Goal: Answer question/provide support: Answer question/provide support

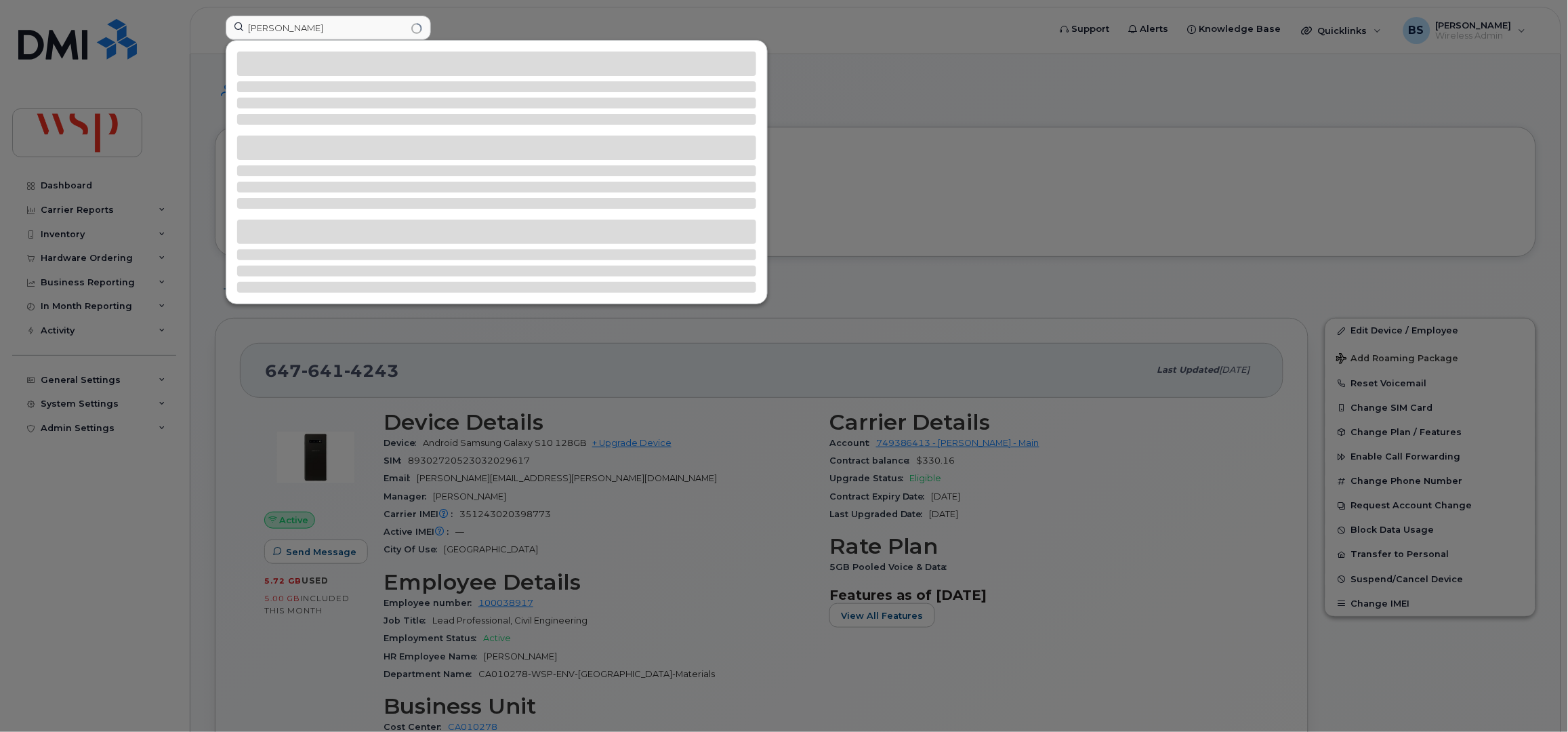
type input "aristide"
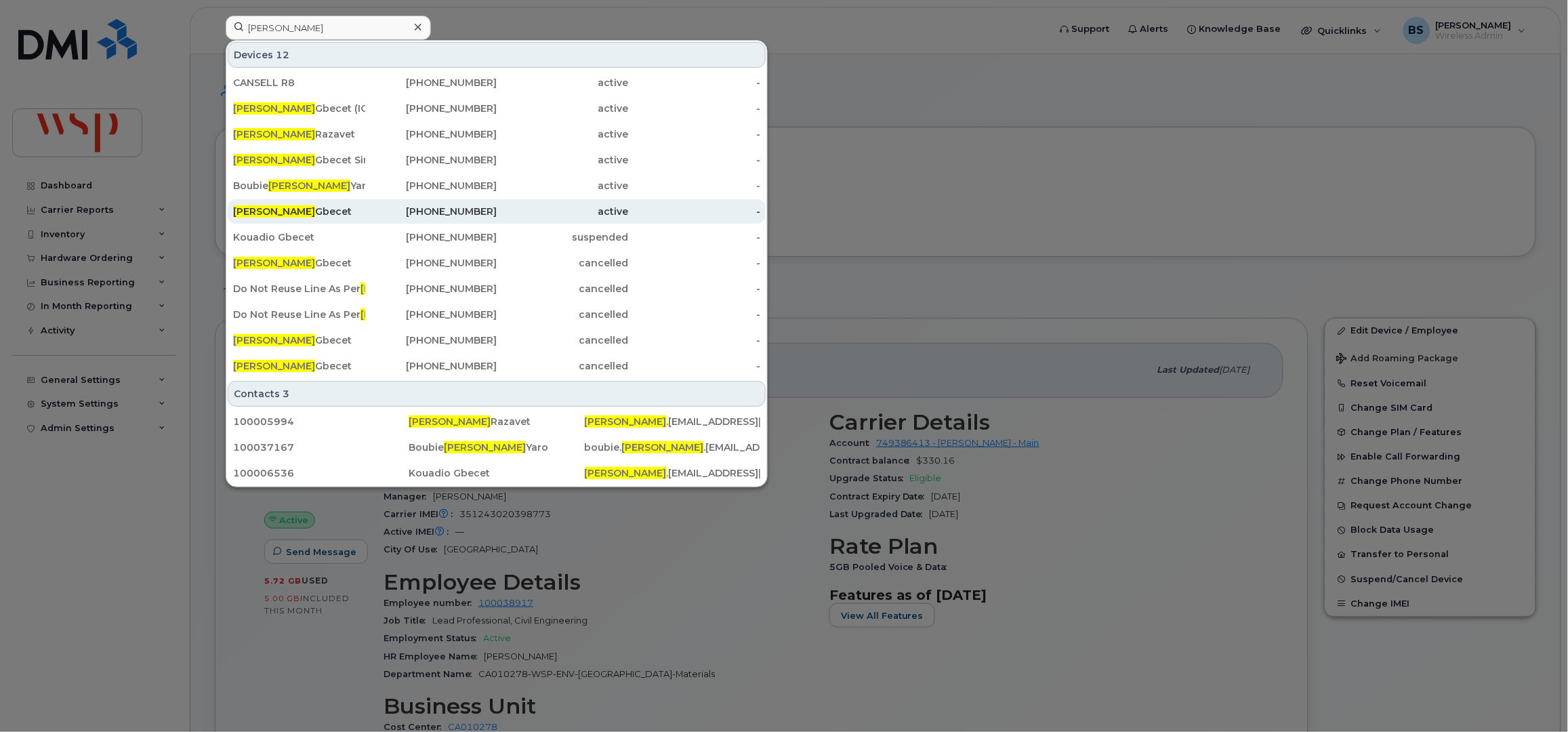
click at [274, 210] on div "Aristide Gbecet" at bounding box center [299, 211] width 132 height 14
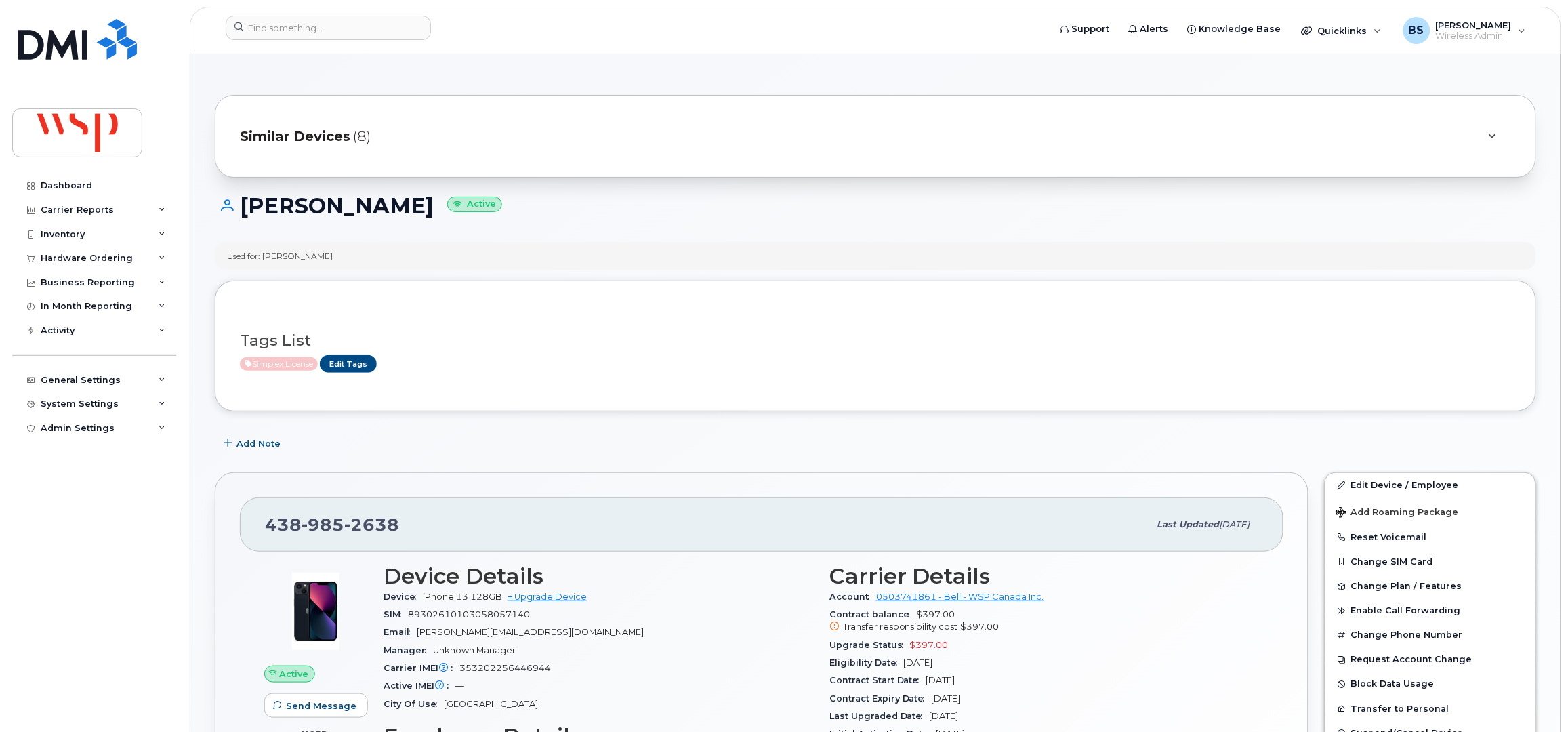
click at [466, 140] on div "Similar Devices (8)" at bounding box center [857, 136] width 1233 height 33
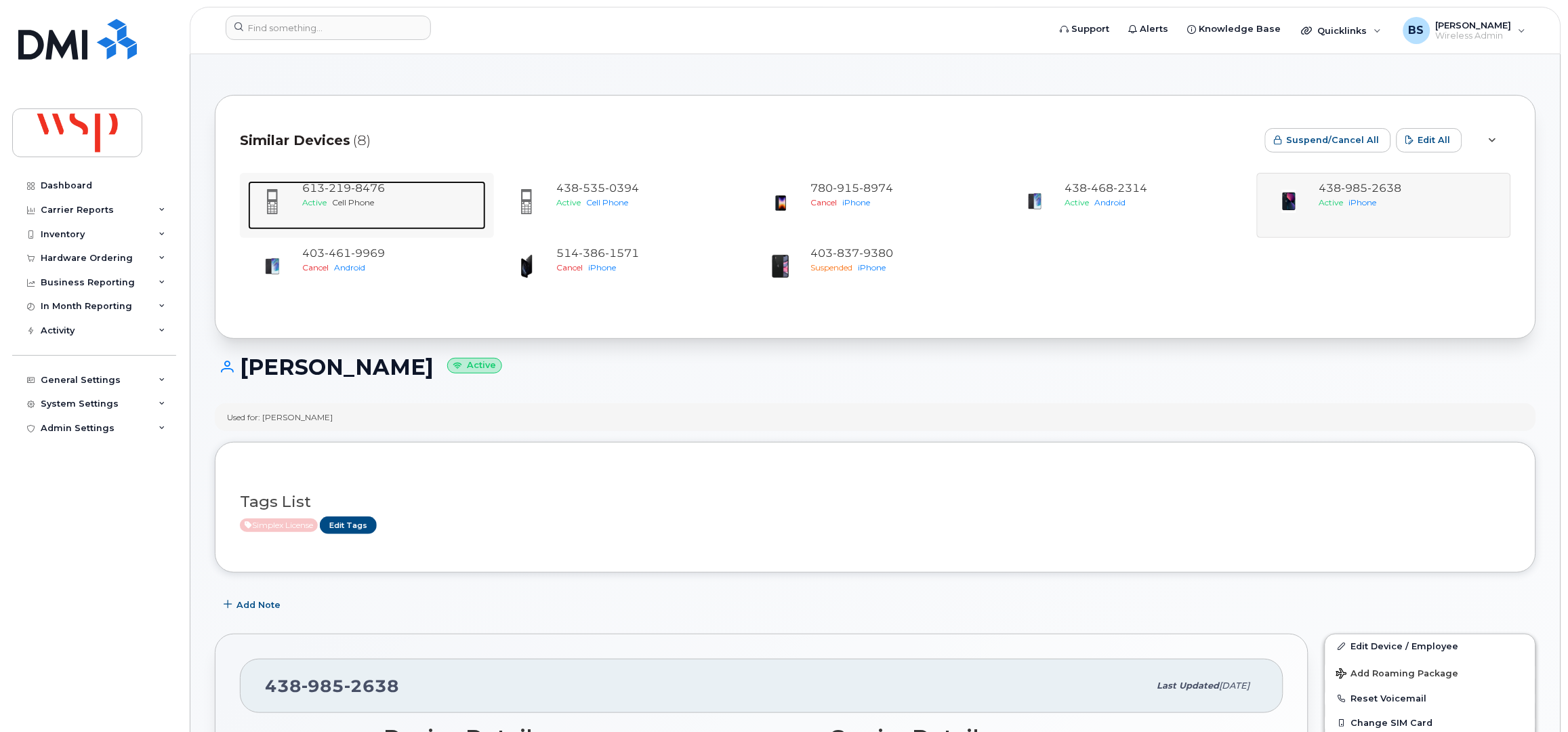
click at [345, 194] on div "613 219 8476" at bounding box center [391, 189] width 178 height 16
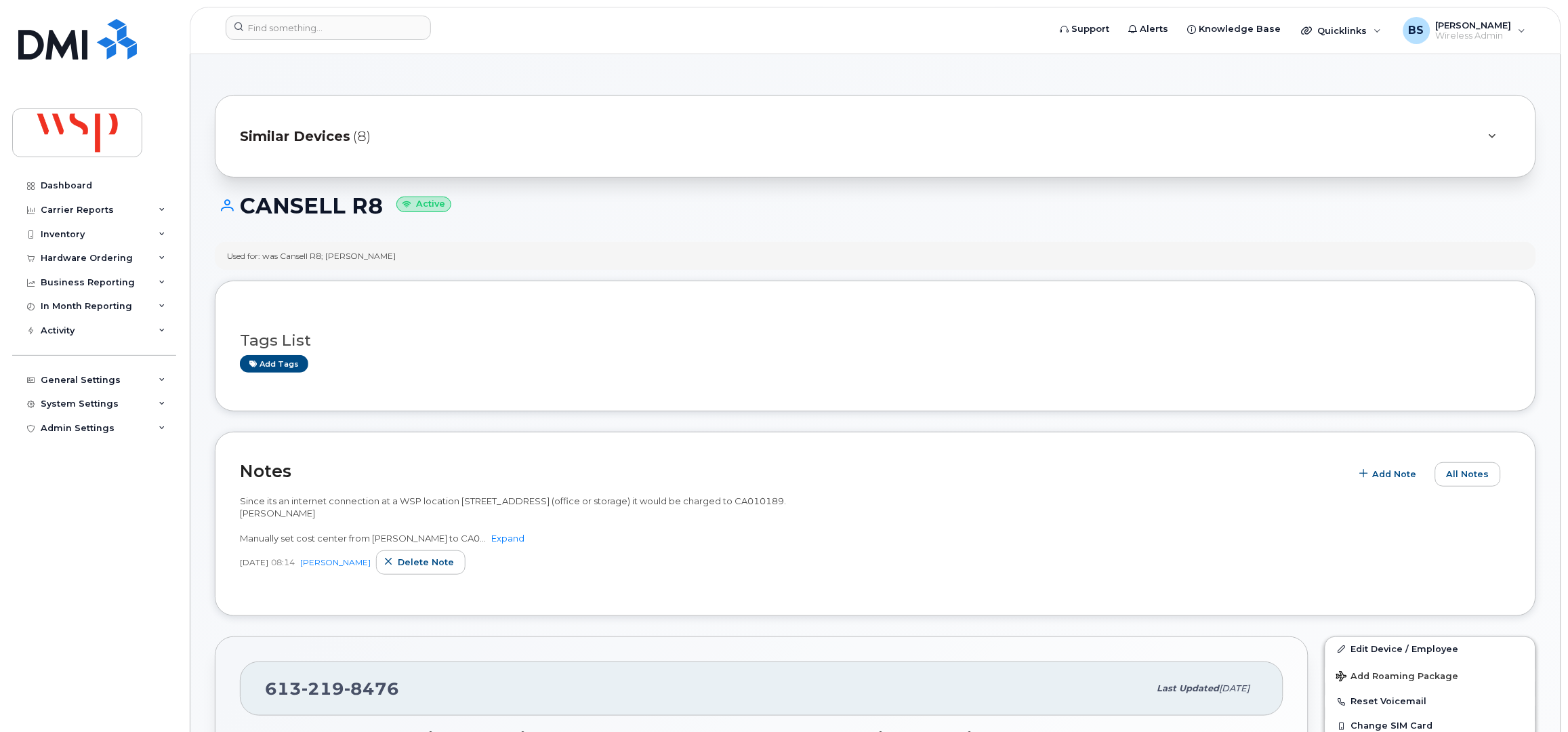
click at [525, 140] on div "Similar Devices (8)" at bounding box center [857, 136] width 1233 height 33
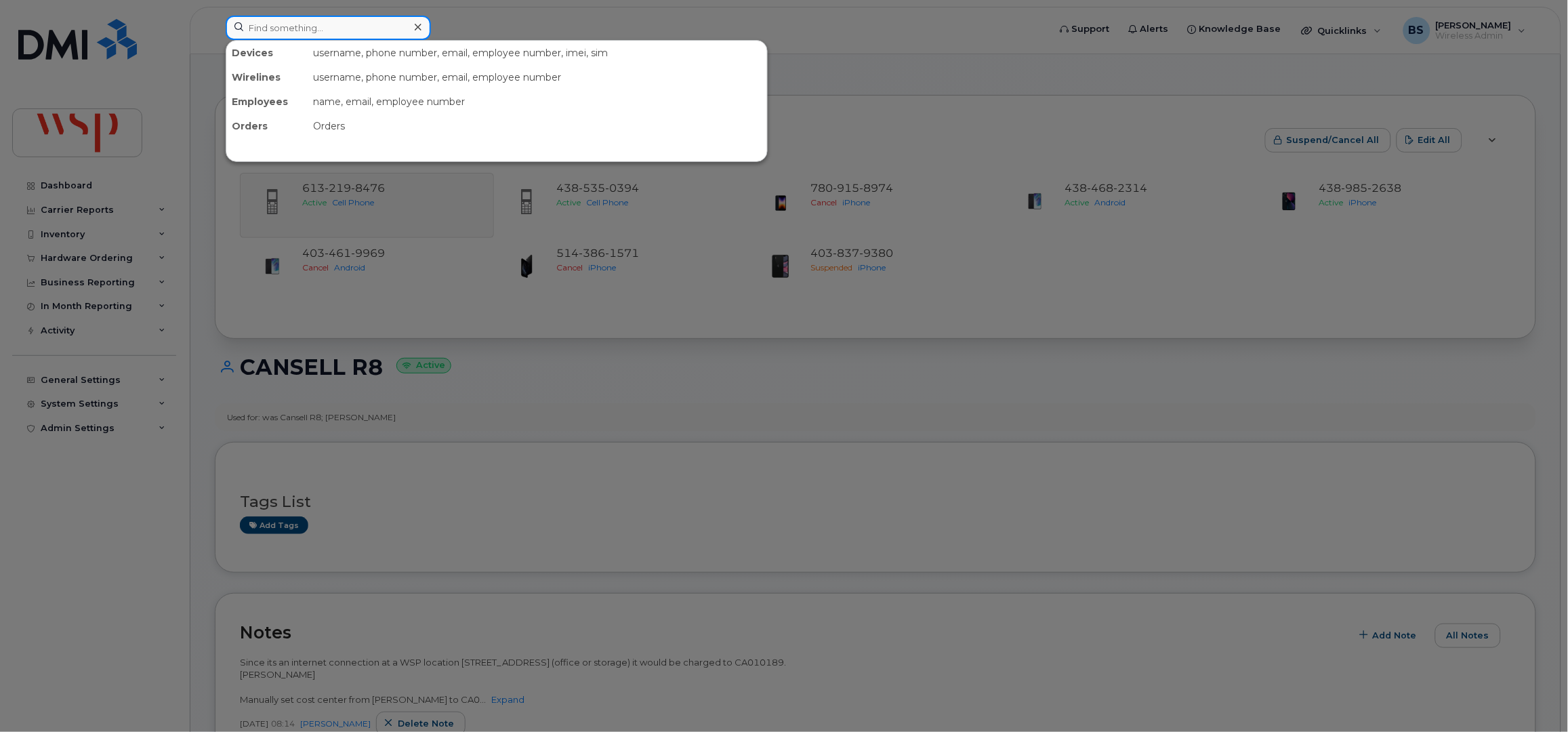
click at [342, 36] on input at bounding box center [328, 28] width 205 height 24
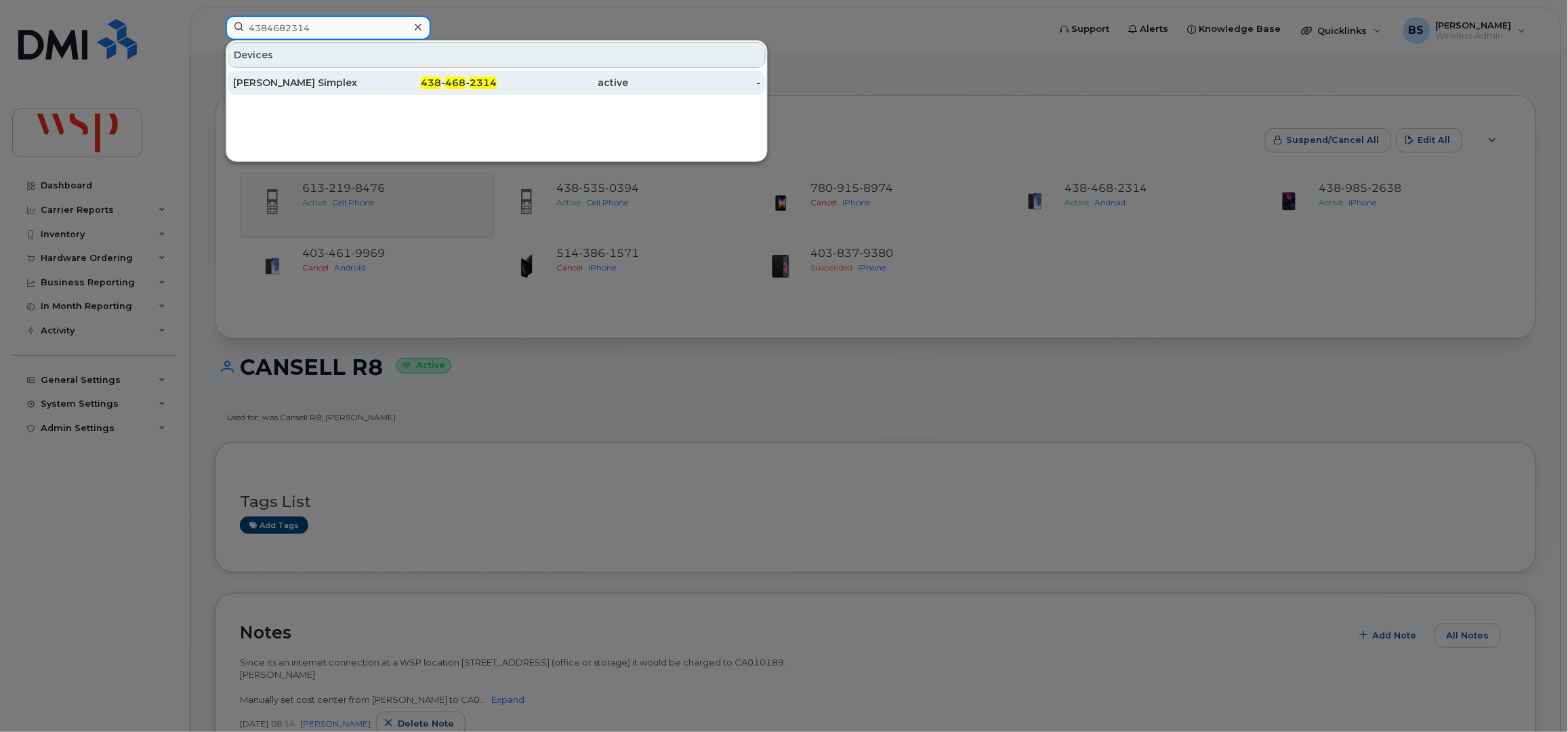
type input "4384682314"
click at [297, 80] on div "Aristide Gbecet Simplex" at bounding box center [299, 83] width 132 height 14
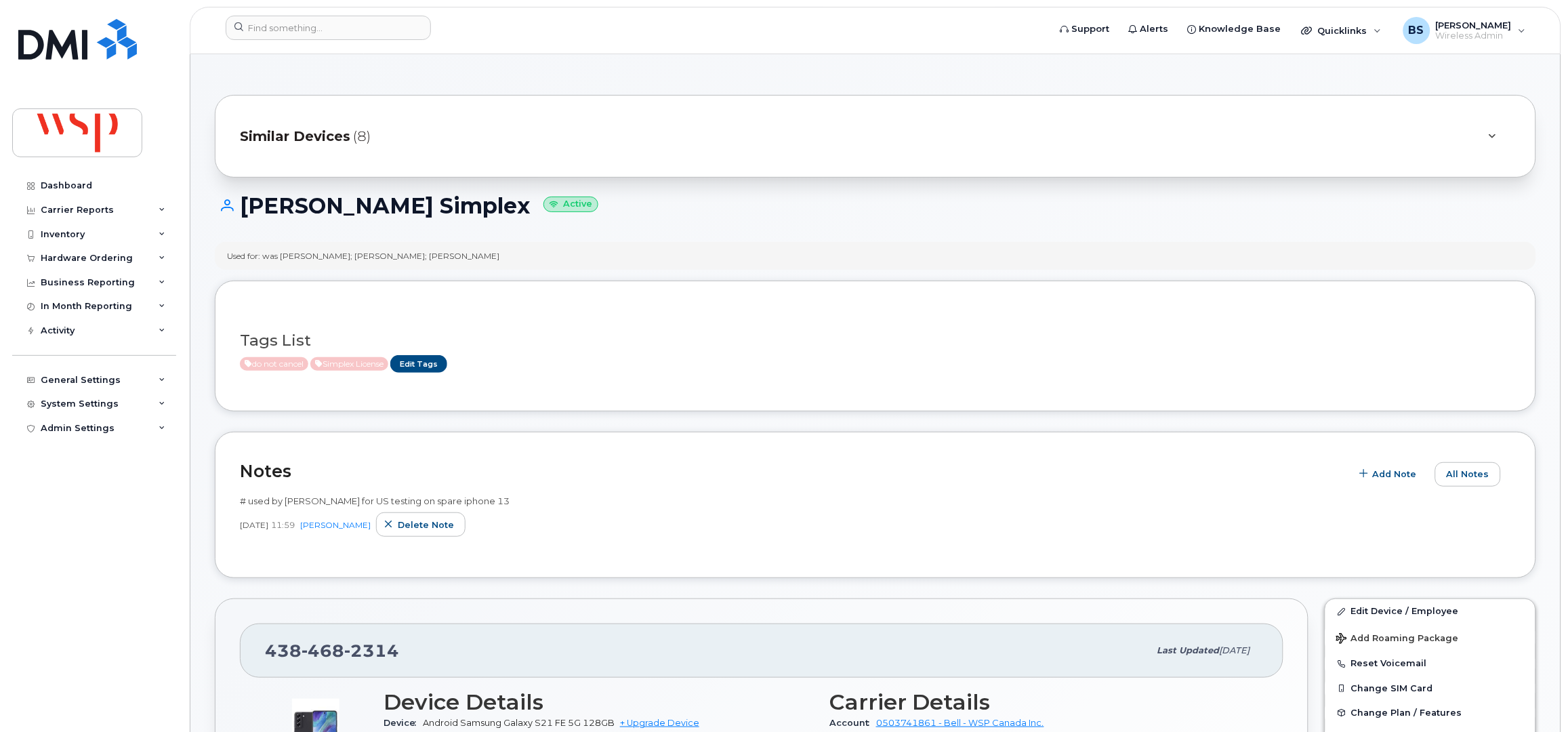
click at [420, 148] on div "Similar Devices (8)" at bounding box center [857, 136] width 1233 height 33
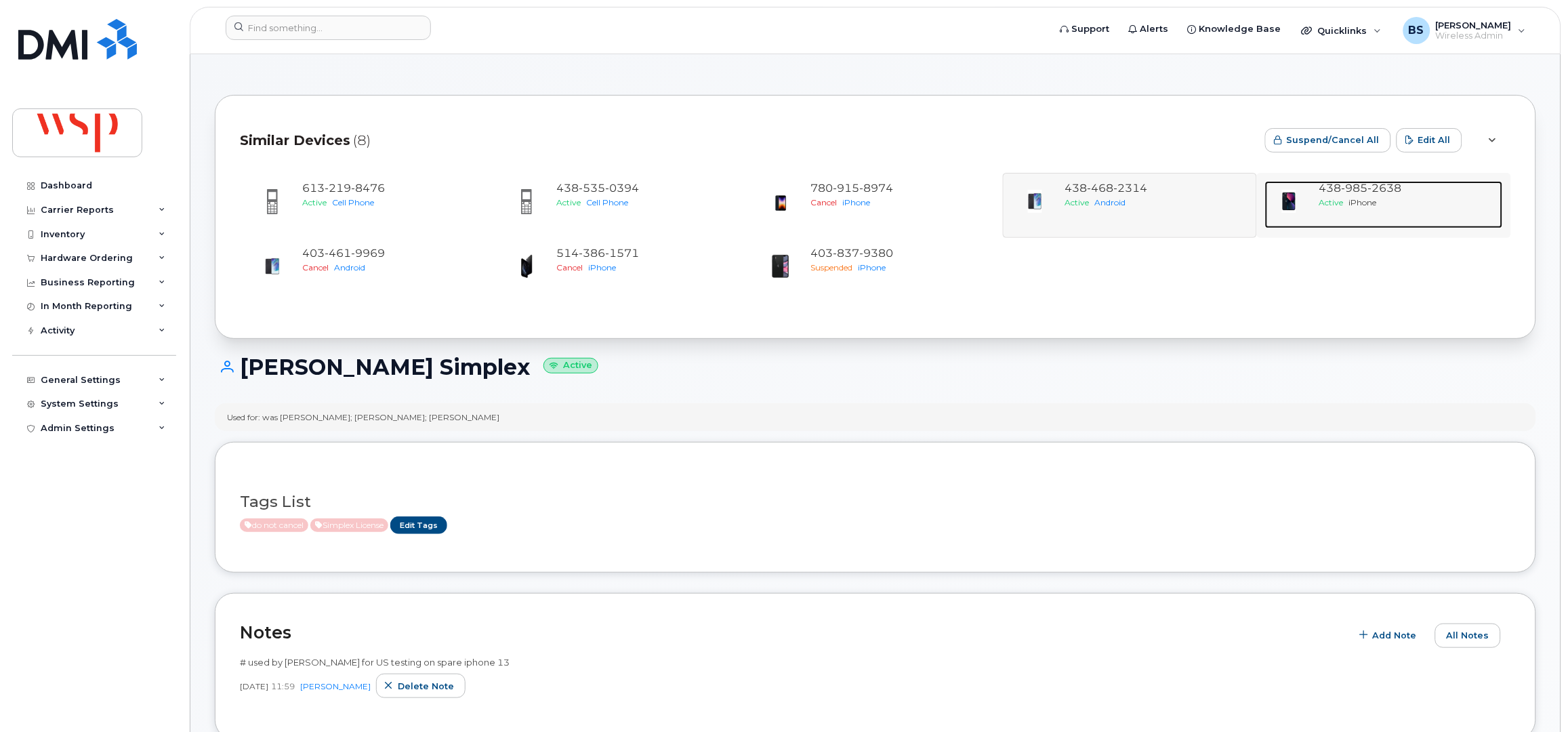
click at [1369, 193] on span "985" at bounding box center [1385, 187] width 34 height 13
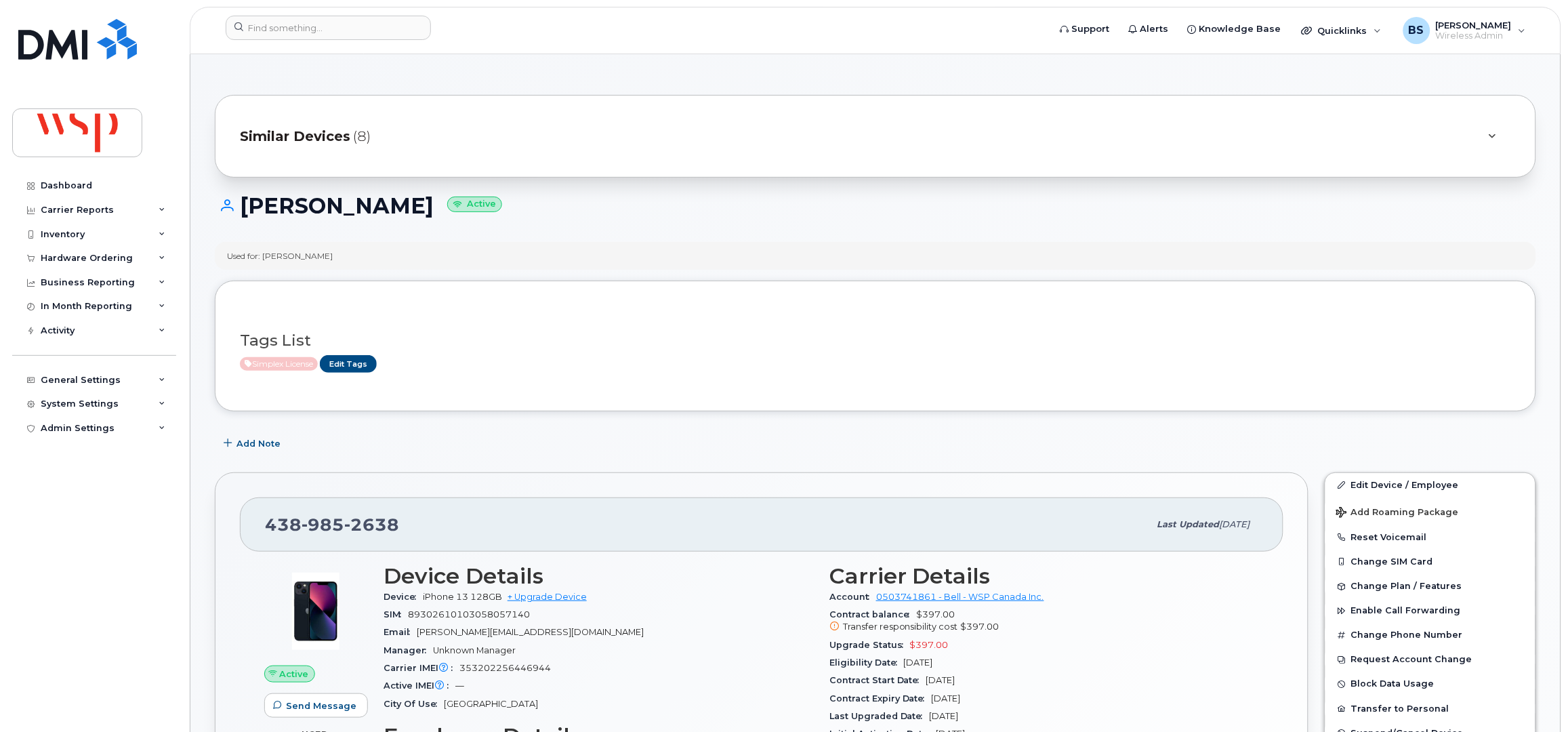
click at [649, 134] on div "Similar Devices (8)" at bounding box center [857, 136] width 1233 height 33
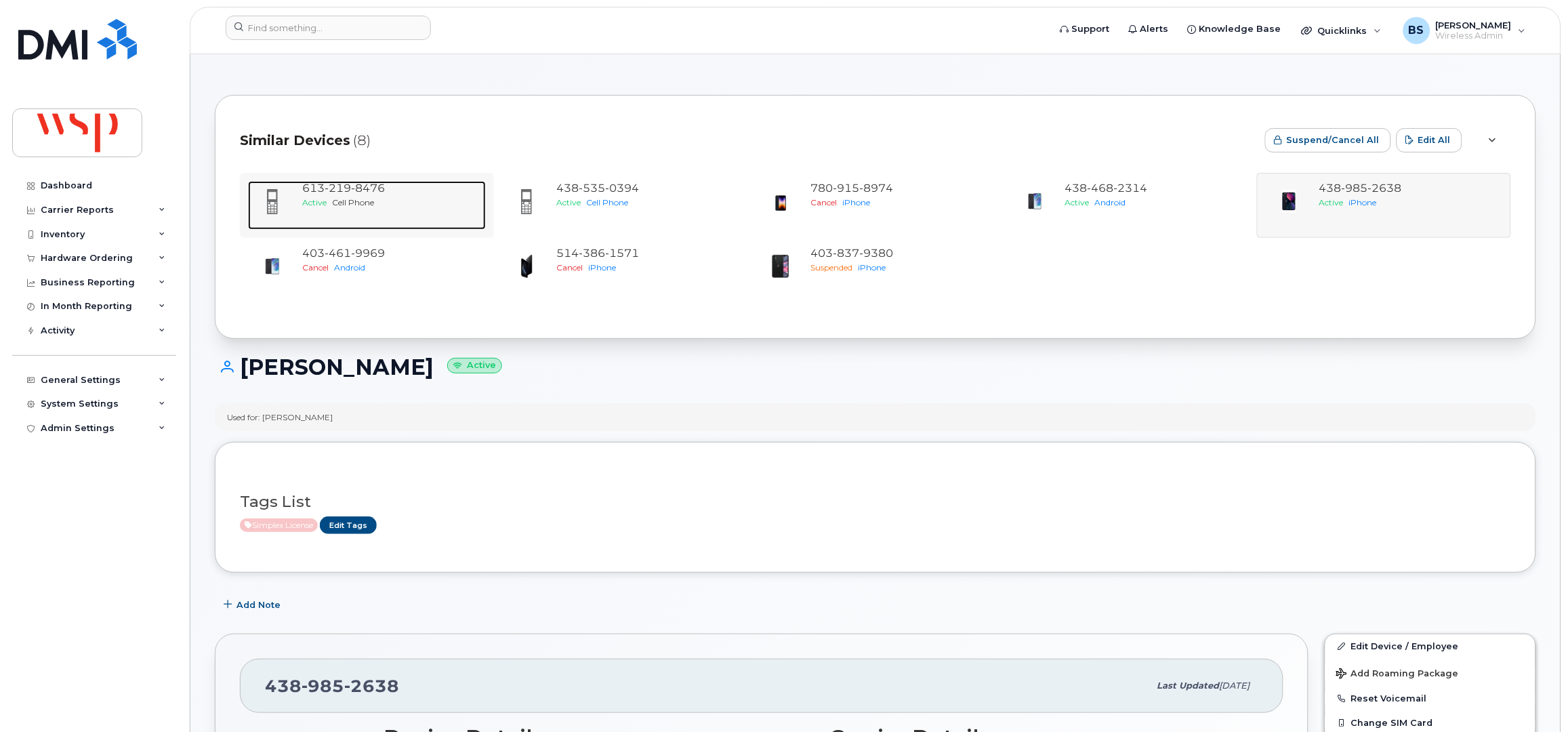
click at [351, 193] on span "219" at bounding box center [368, 187] width 34 height 13
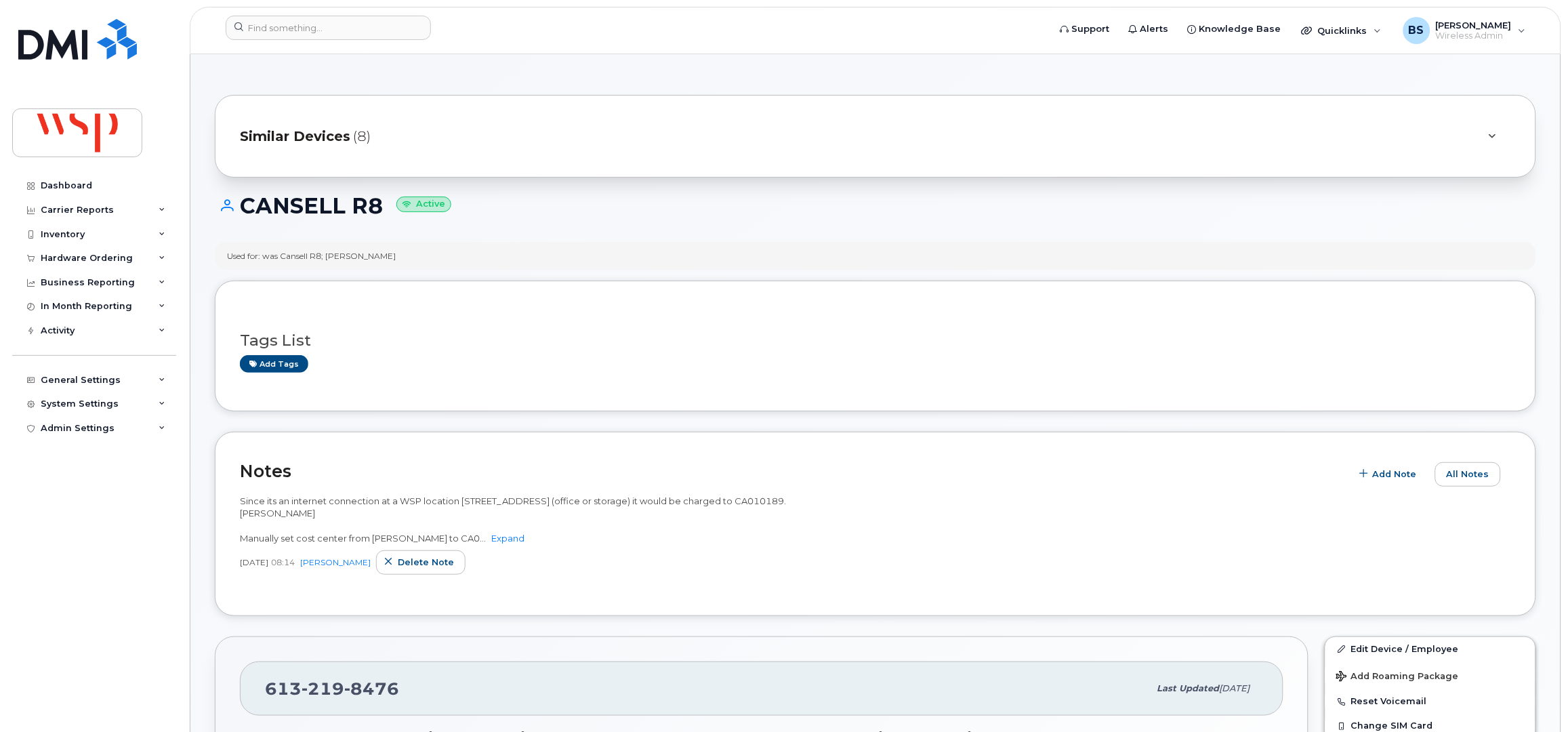
click at [471, 141] on div "Similar Devices (8)" at bounding box center [857, 136] width 1233 height 33
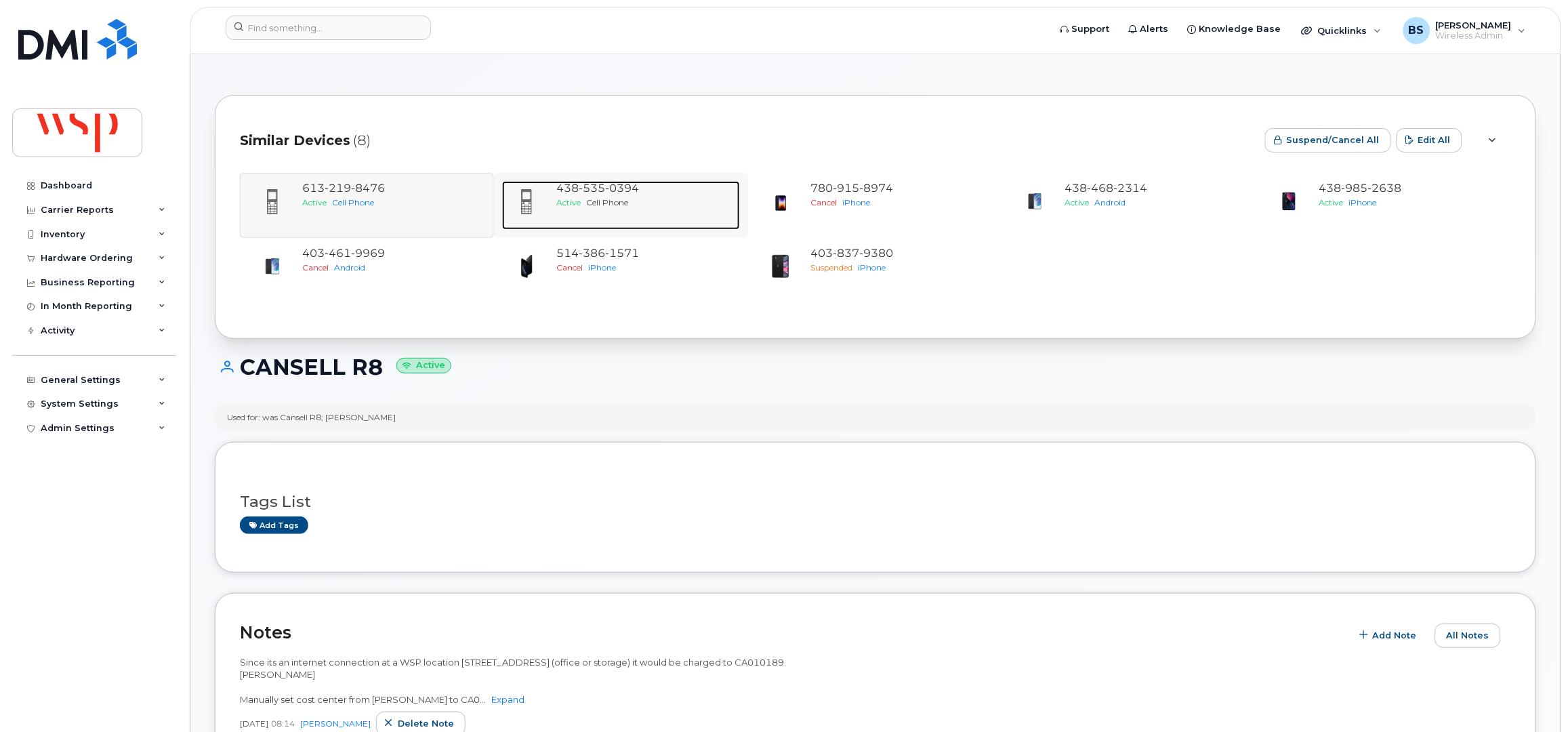
click at [580, 200] on span "Active" at bounding box center [568, 202] width 24 height 10
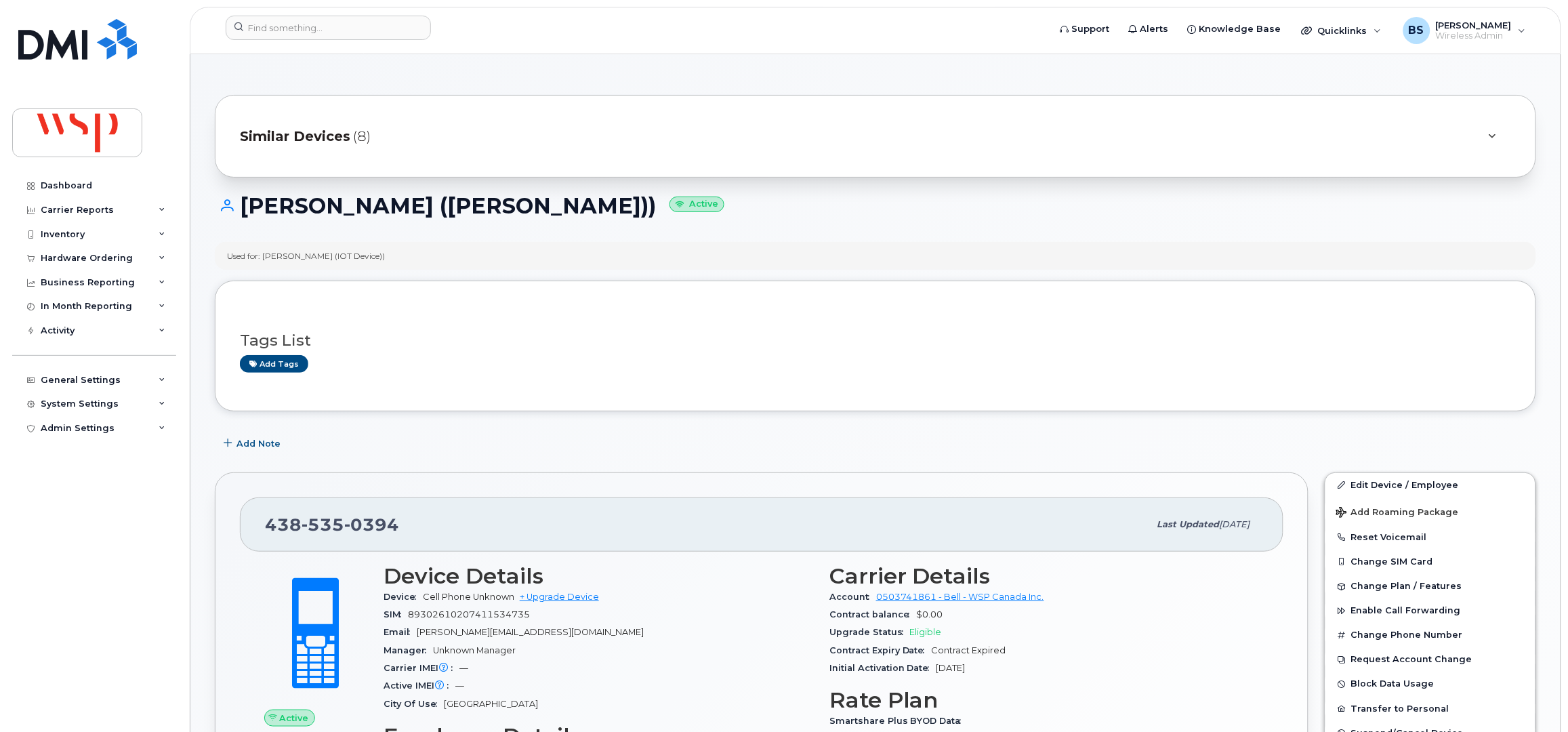
click at [458, 129] on div "Similar Devices (8)" at bounding box center [857, 136] width 1233 height 33
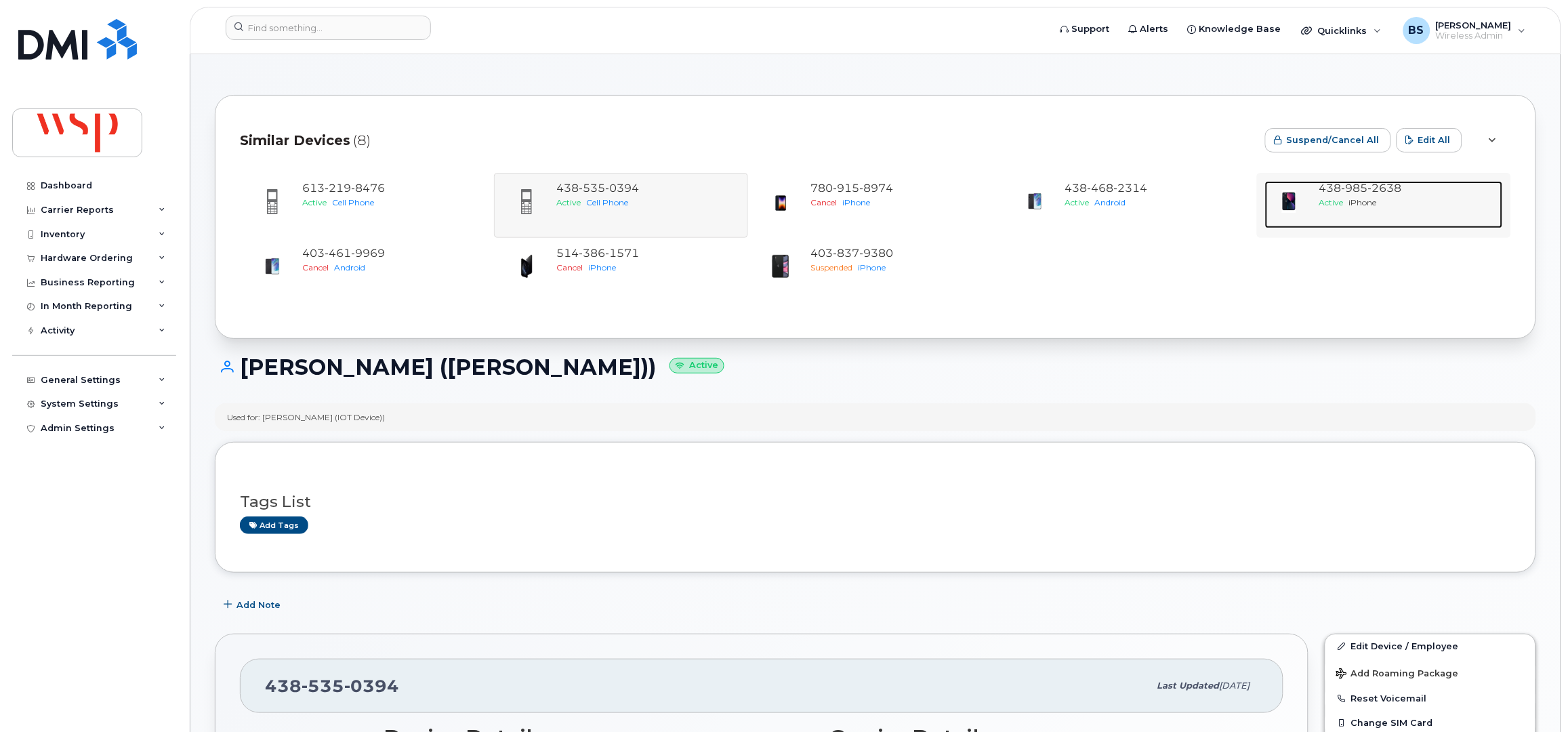
click at [1353, 200] on span "iPhone" at bounding box center [1363, 202] width 28 height 10
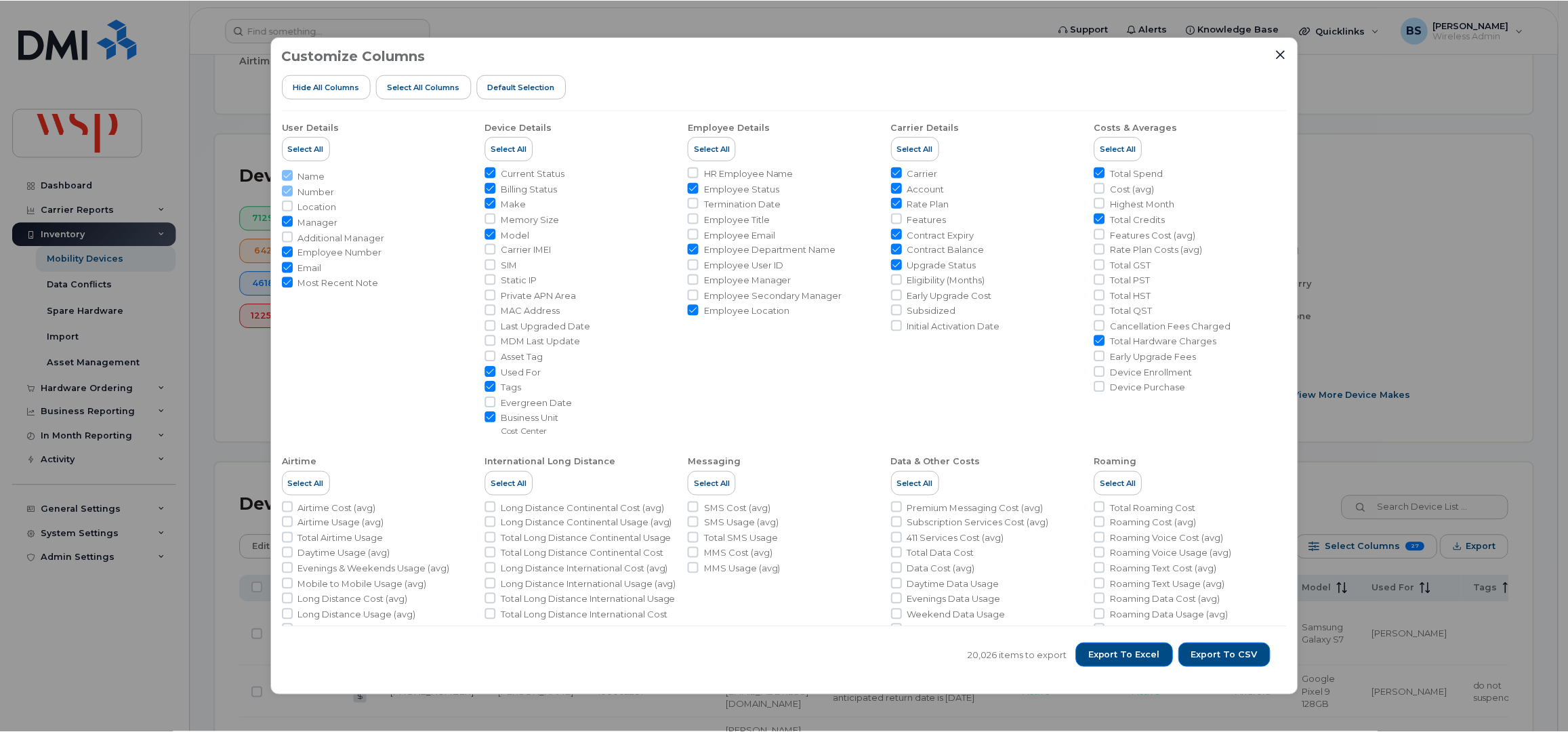
scroll to position [239, 0]
click at [1287, 54] on icon "Close" at bounding box center [1283, 54] width 11 height 11
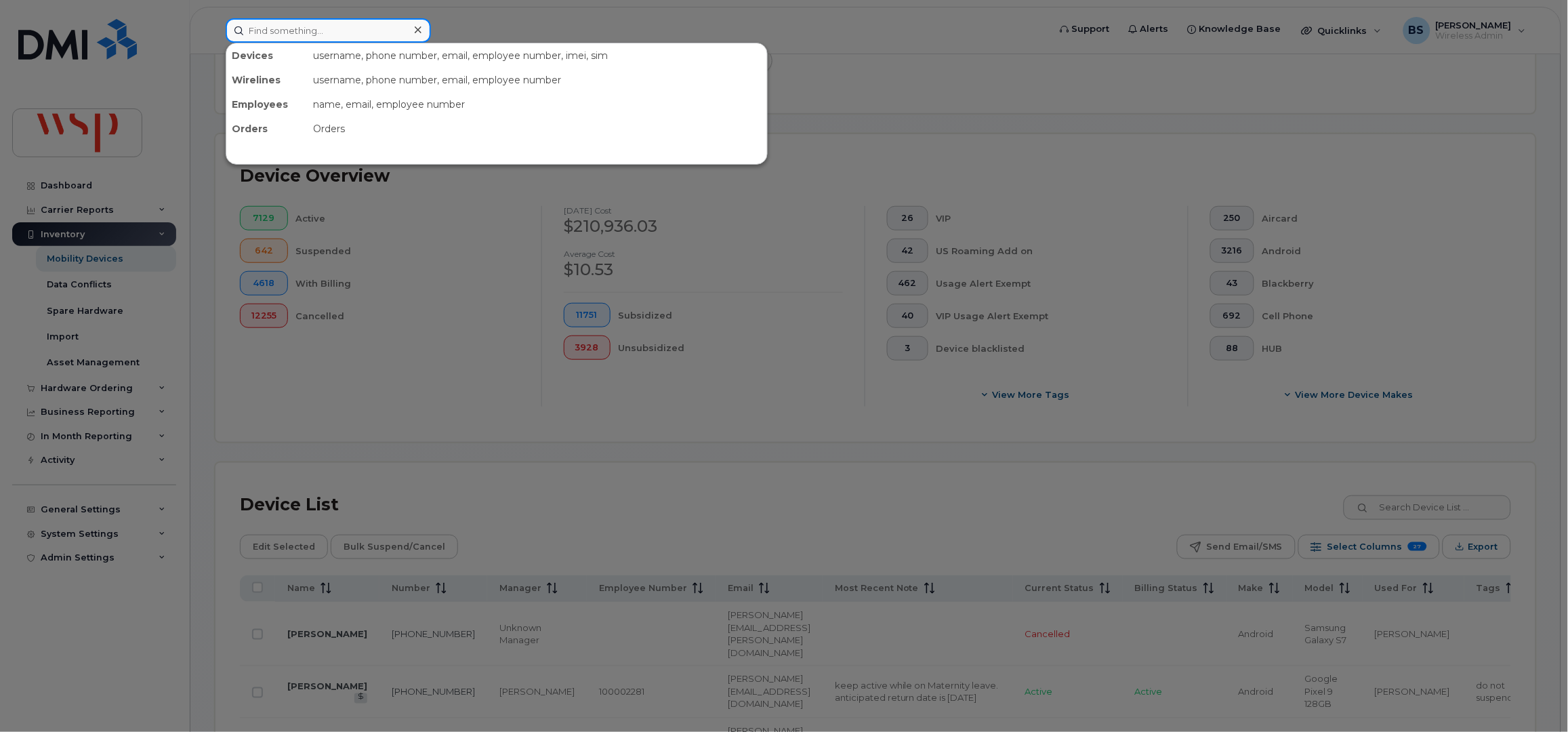
click at [364, 28] on input at bounding box center [328, 30] width 205 height 24
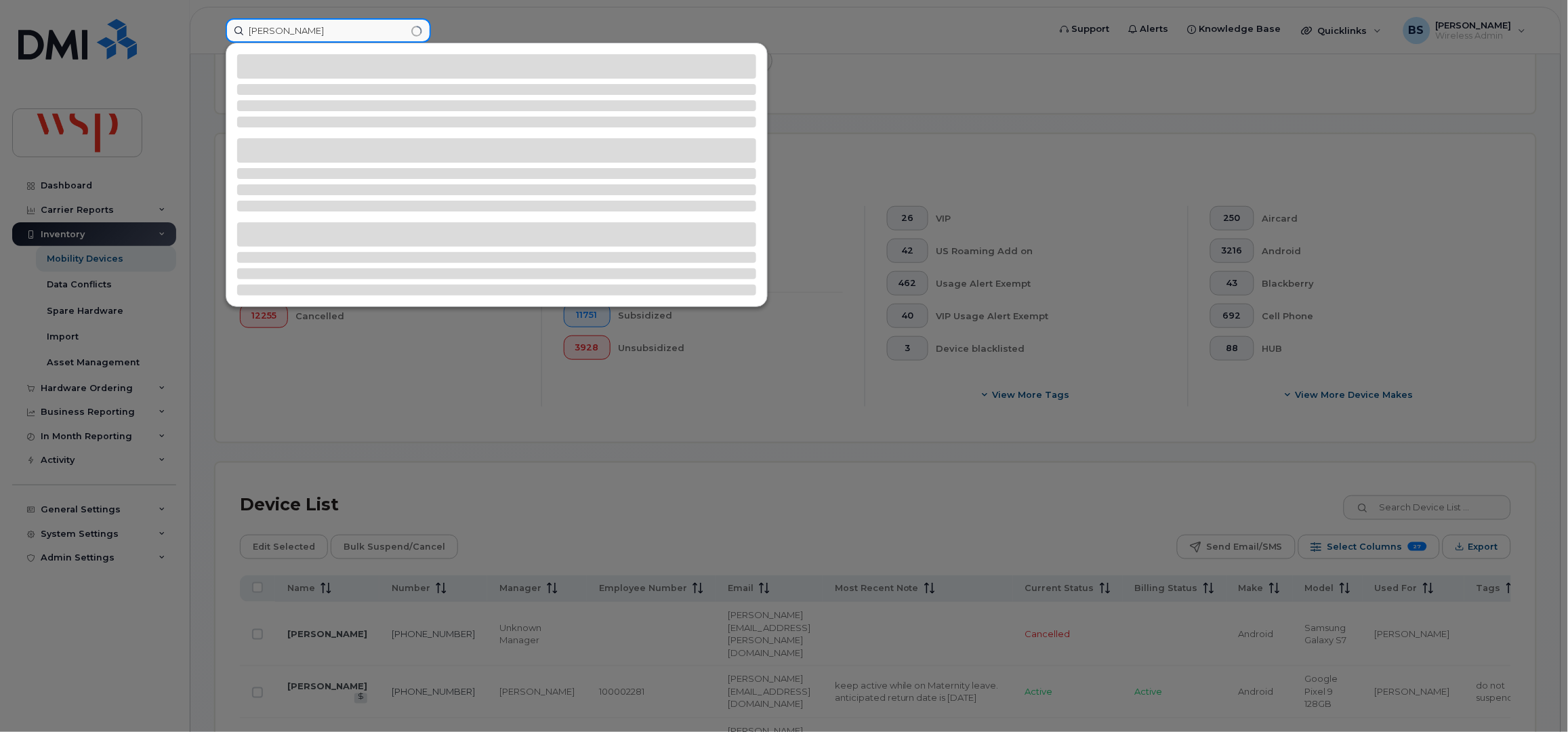
type input "jason smith"
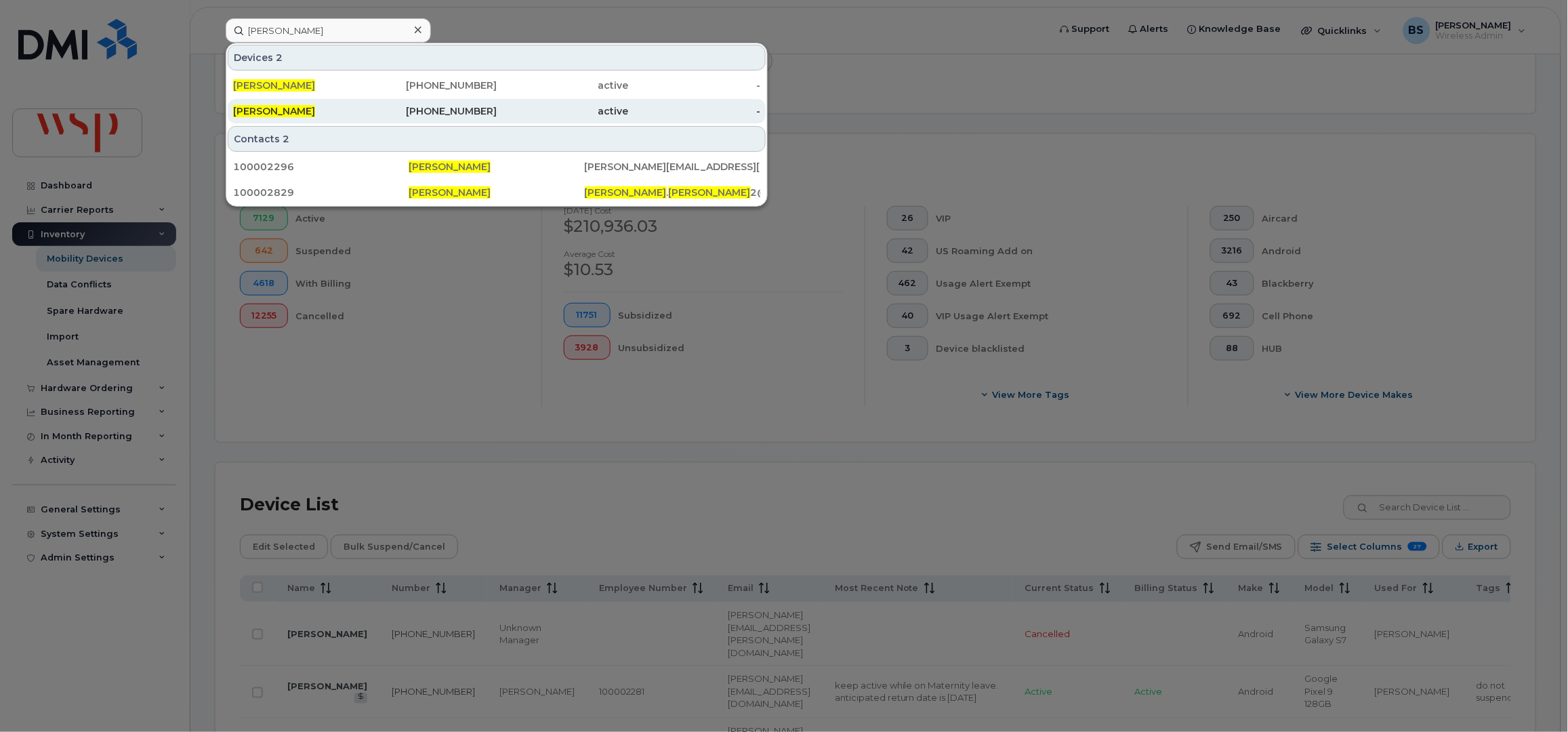
click at [439, 110] on div "204-792-7490" at bounding box center [431, 111] width 132 height 14
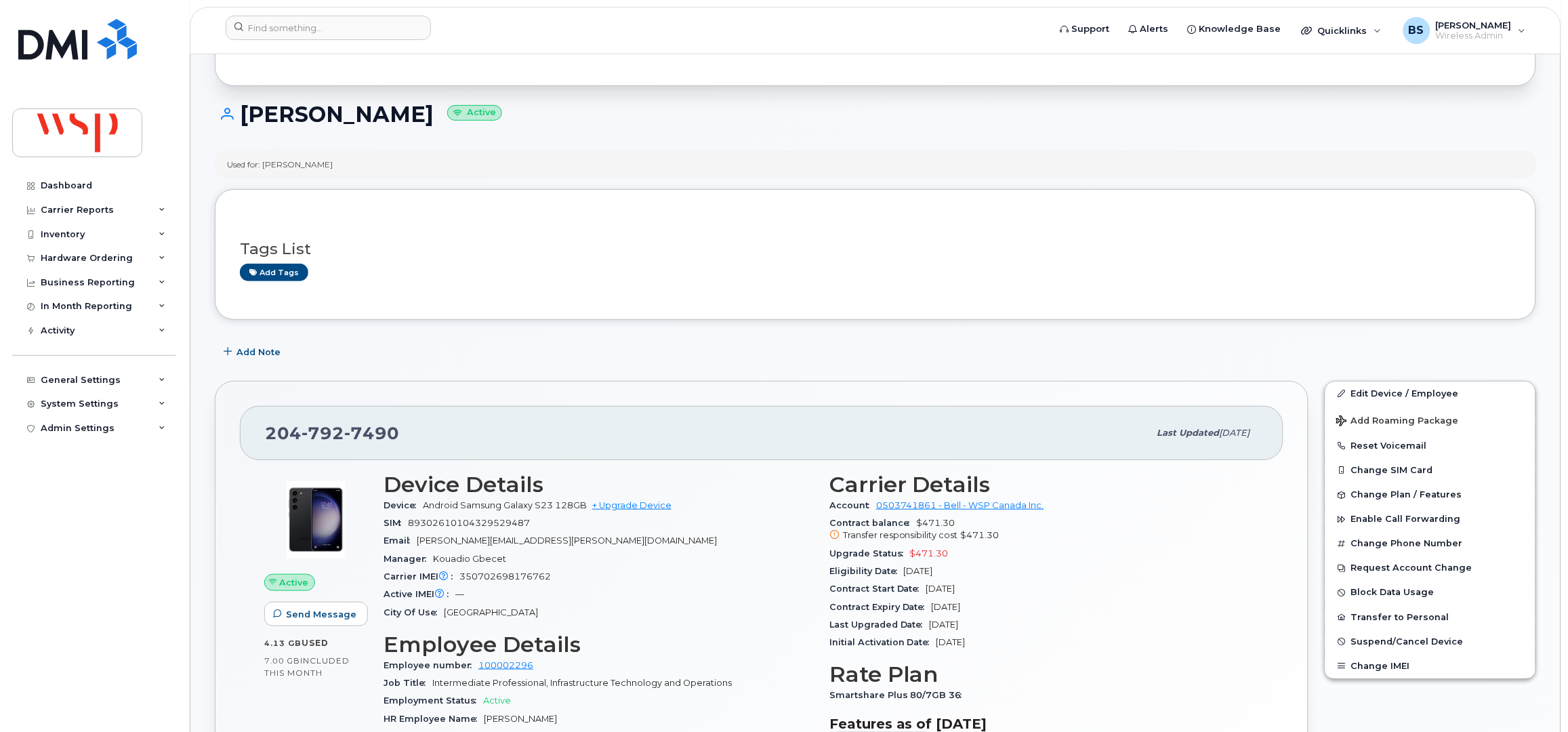
scroll to position [90, 0]
drag, startPoint x: 389, startPoint y: 434, endPoint x: 245, endPoint y: 439, distance: 144.1
click at [245, 439] on div "204 792 7490 Last updated Jul 22, 2025" at bounding box center [762, 434] width 1044 height 54
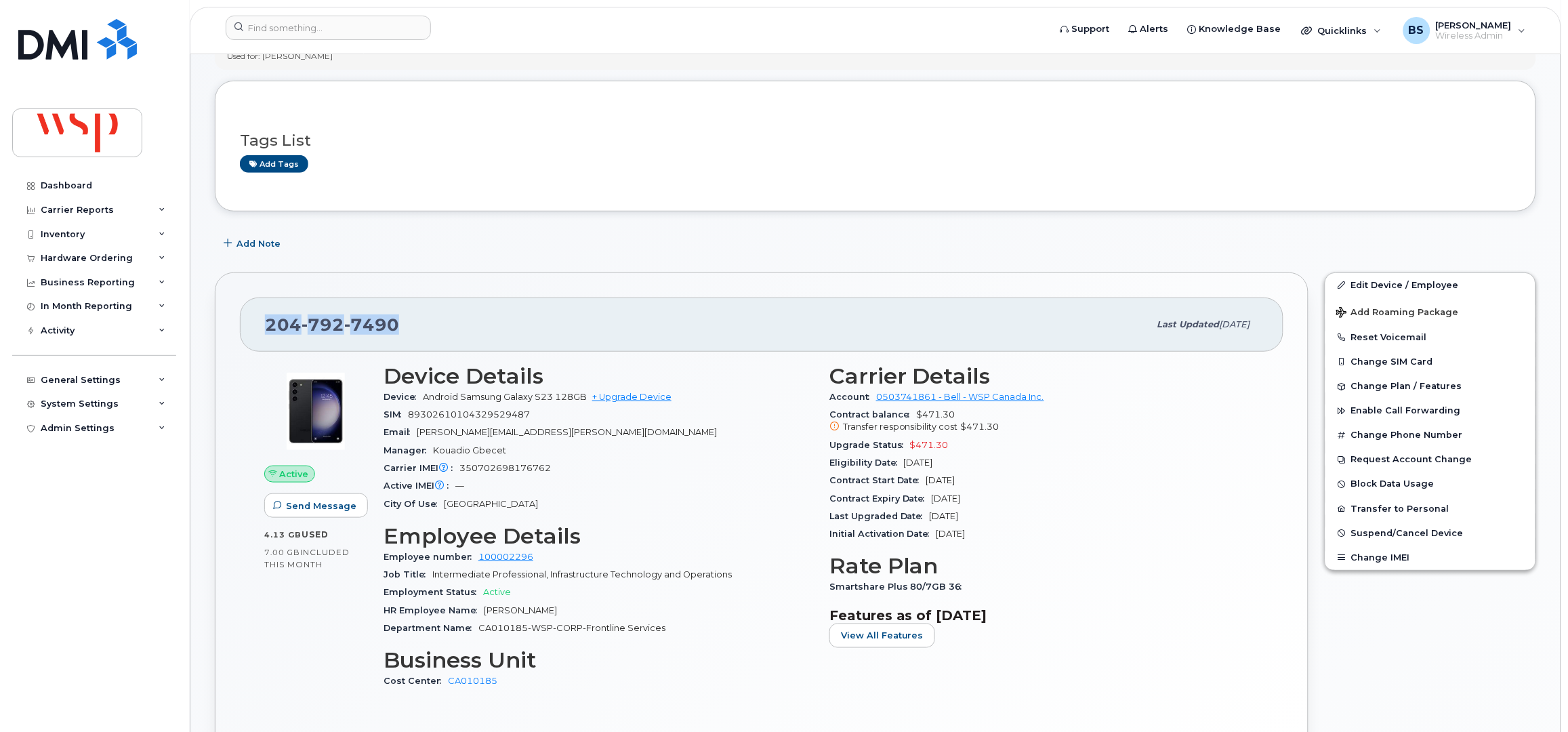
scroll to position [270, 0]
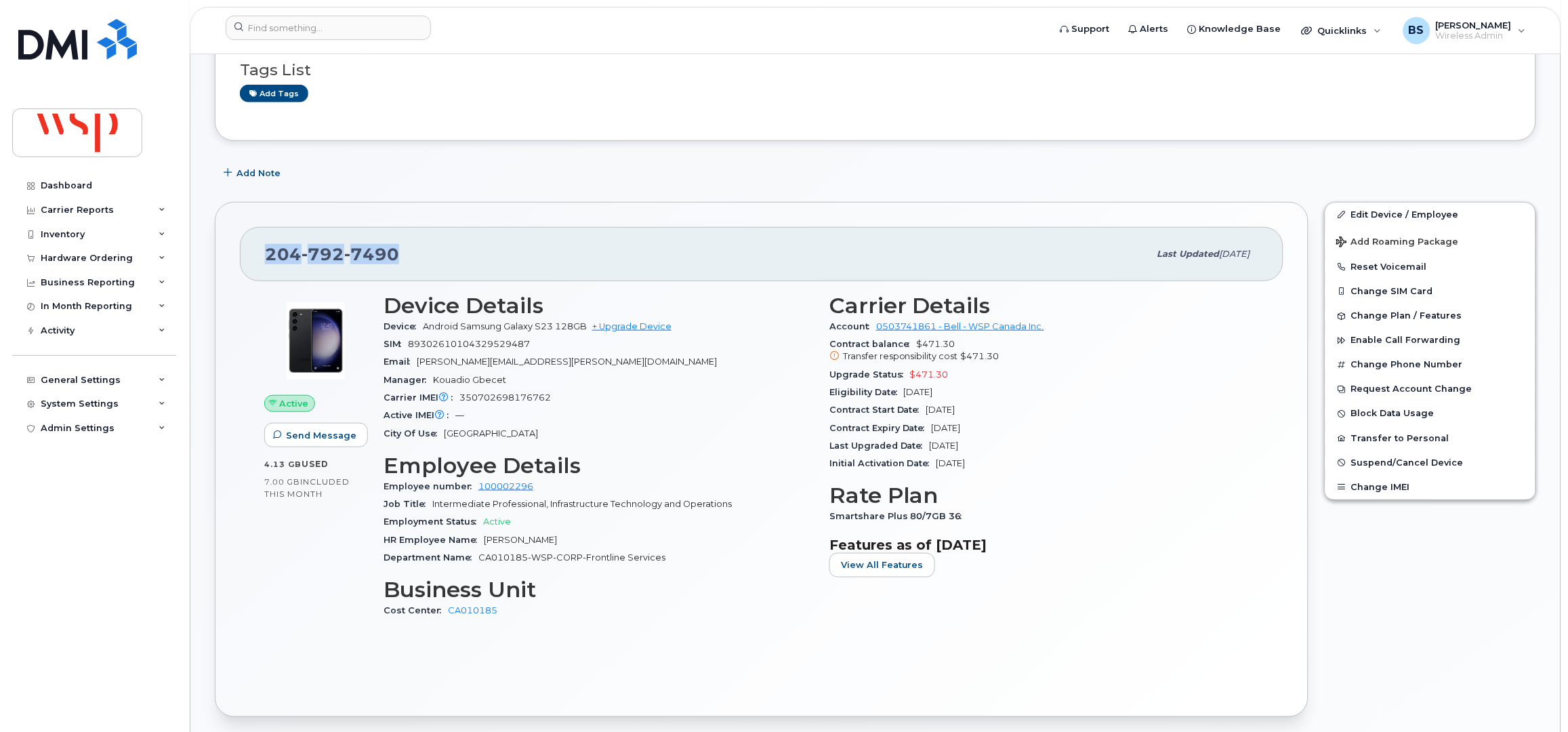
click at [680, 193] on div "204 792 7490 Last updated Jul 22, 2025 Active Send Message 4.13 GB  used 7.00 G…" at bounding box center [762, 458] width 1110 height 531
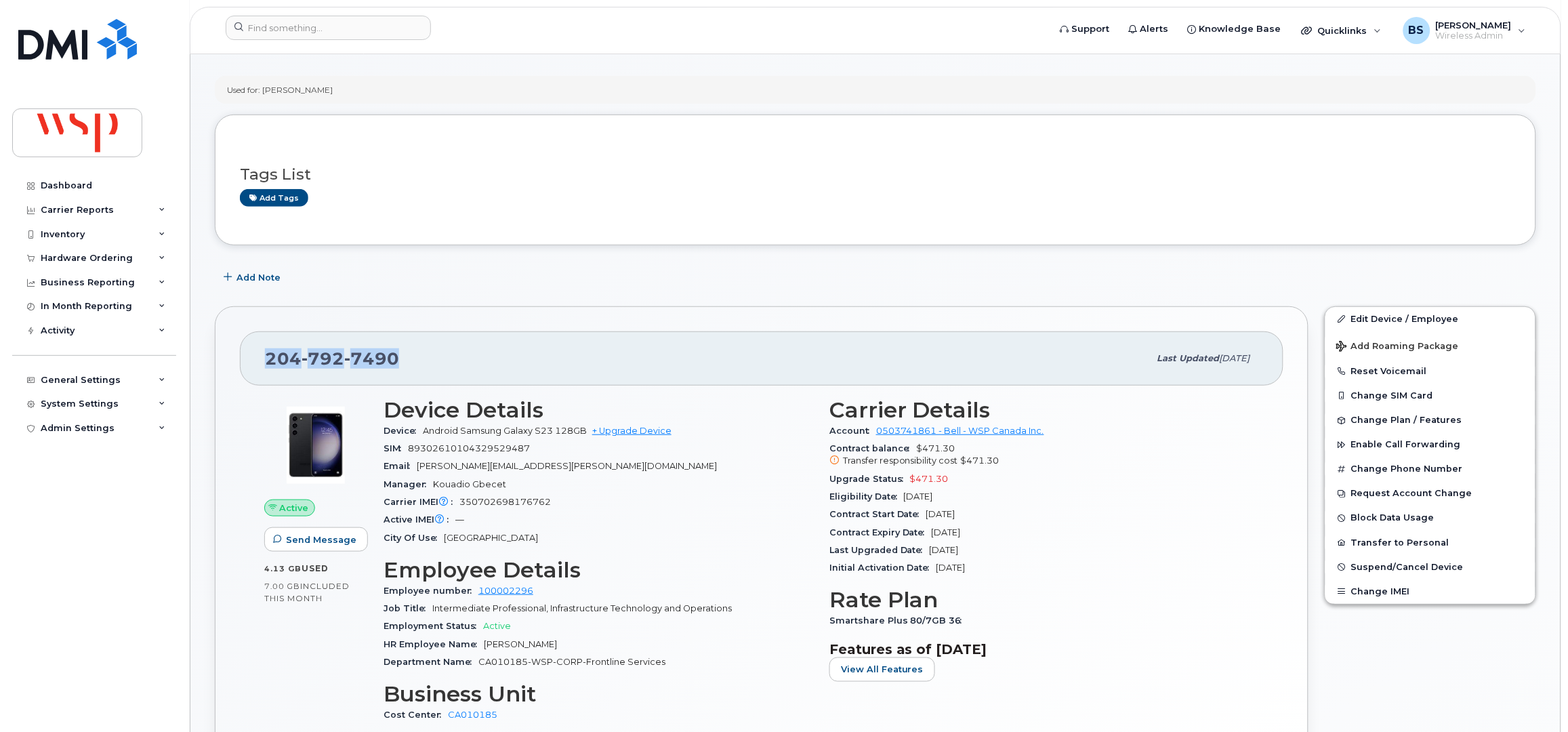
scroll to position [0, 0]
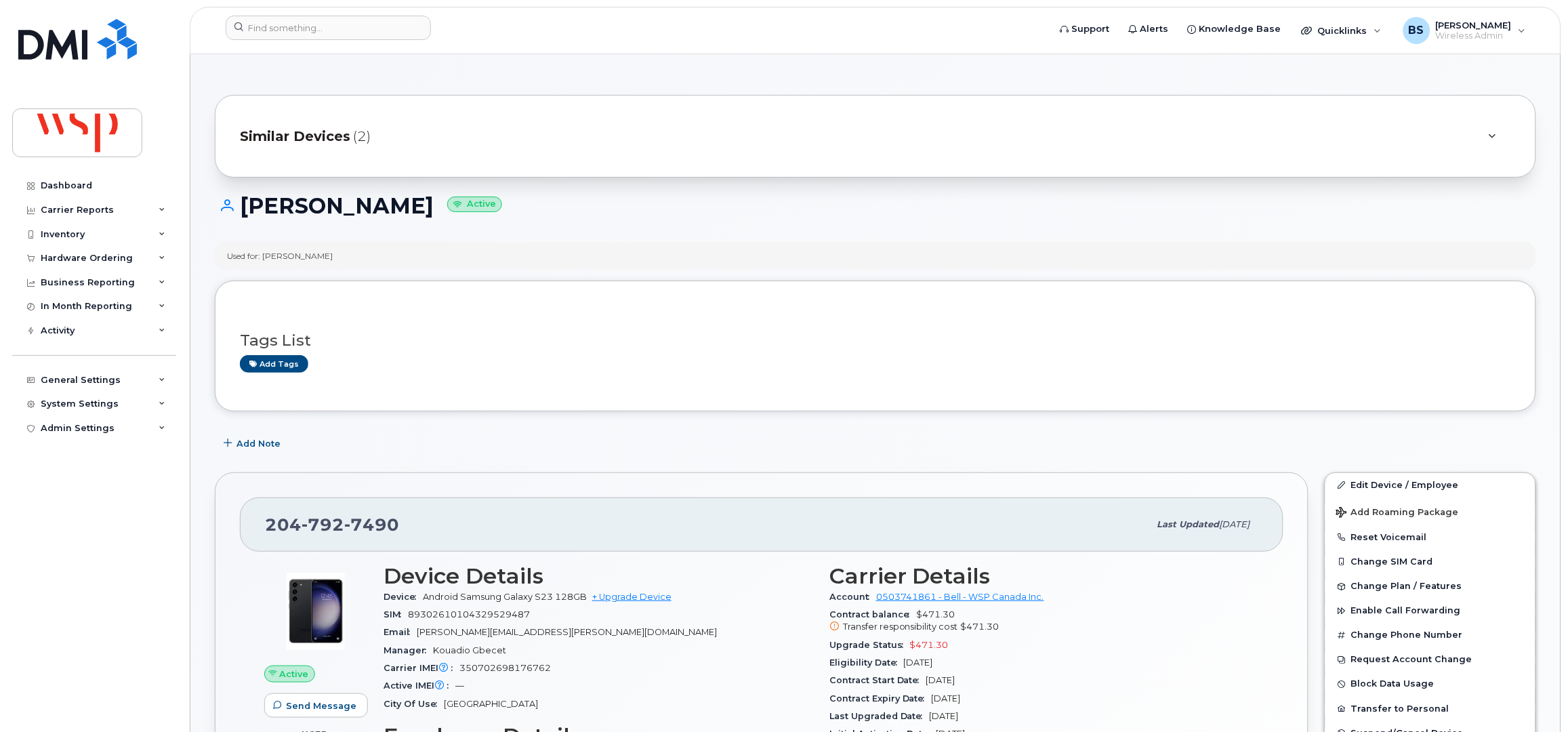
click at [560, 360] on div "Add tags" at bounding box center [870, 363] width 1261 height 17
click at [353, 33] on input at bounding box center [328, 28] width 205 height 24
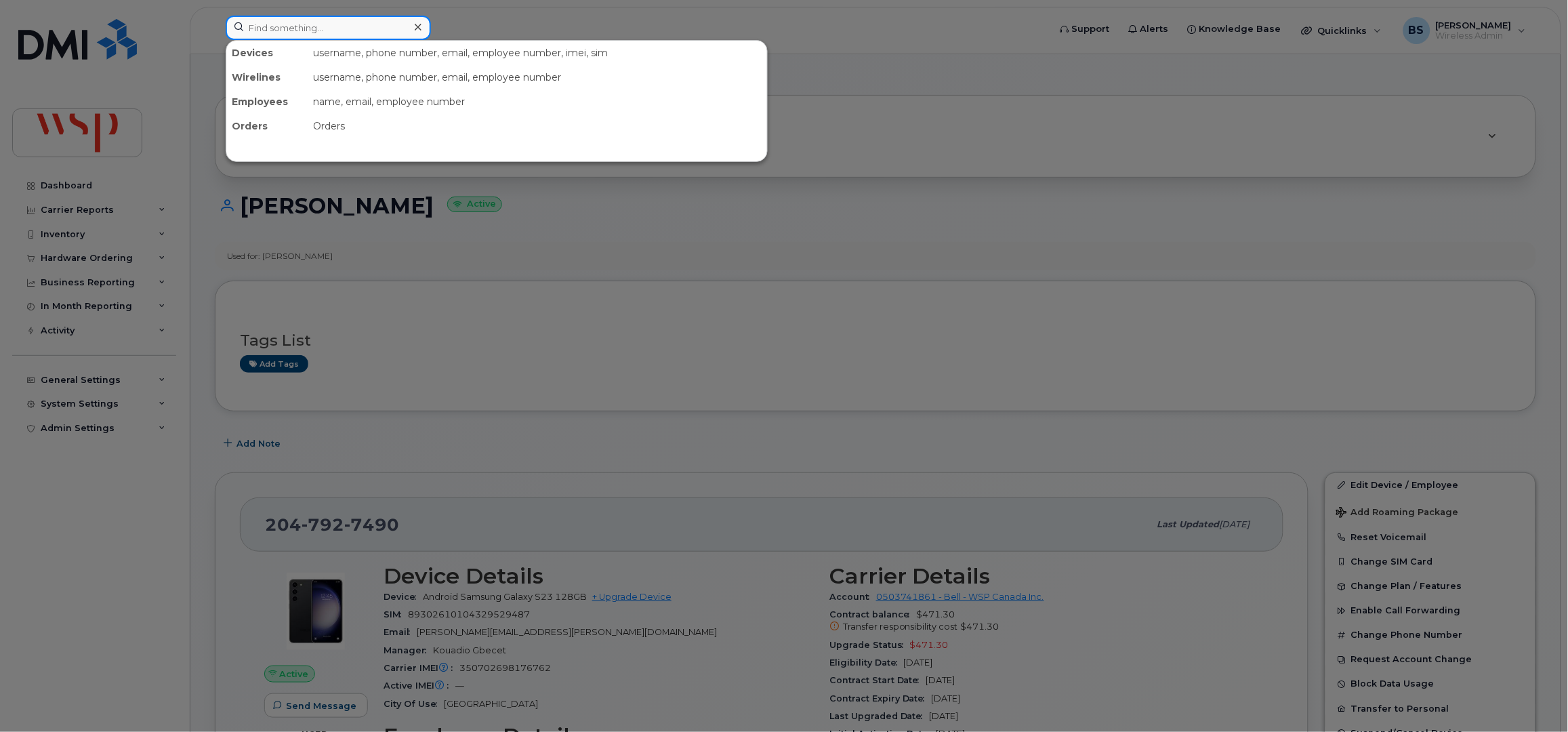
paste input "416-526-0447"
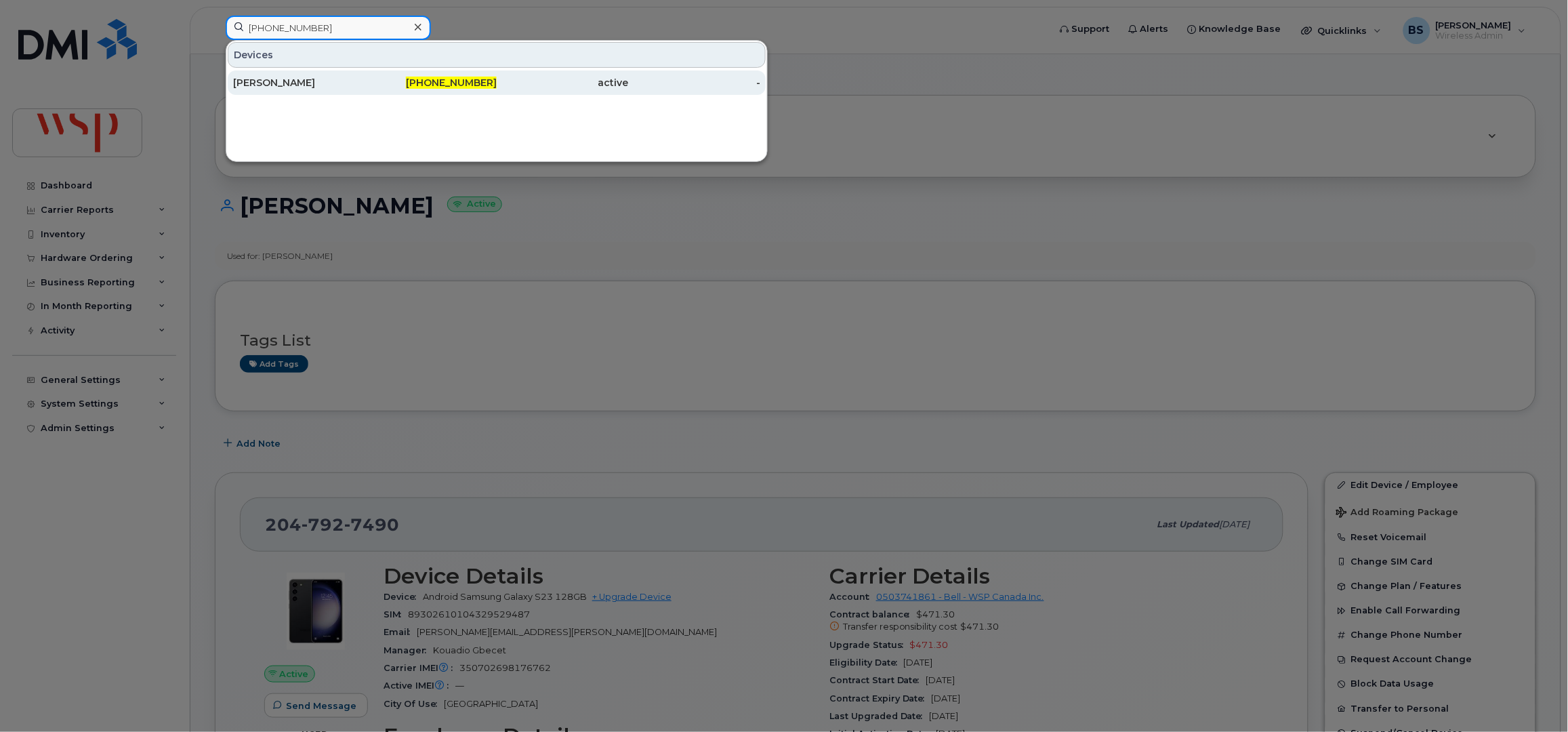
type input "416-526-0447"
click at [269, 79] on div "[PERSON_NAME]" at bounding box center [299, 83] width 132 height 14
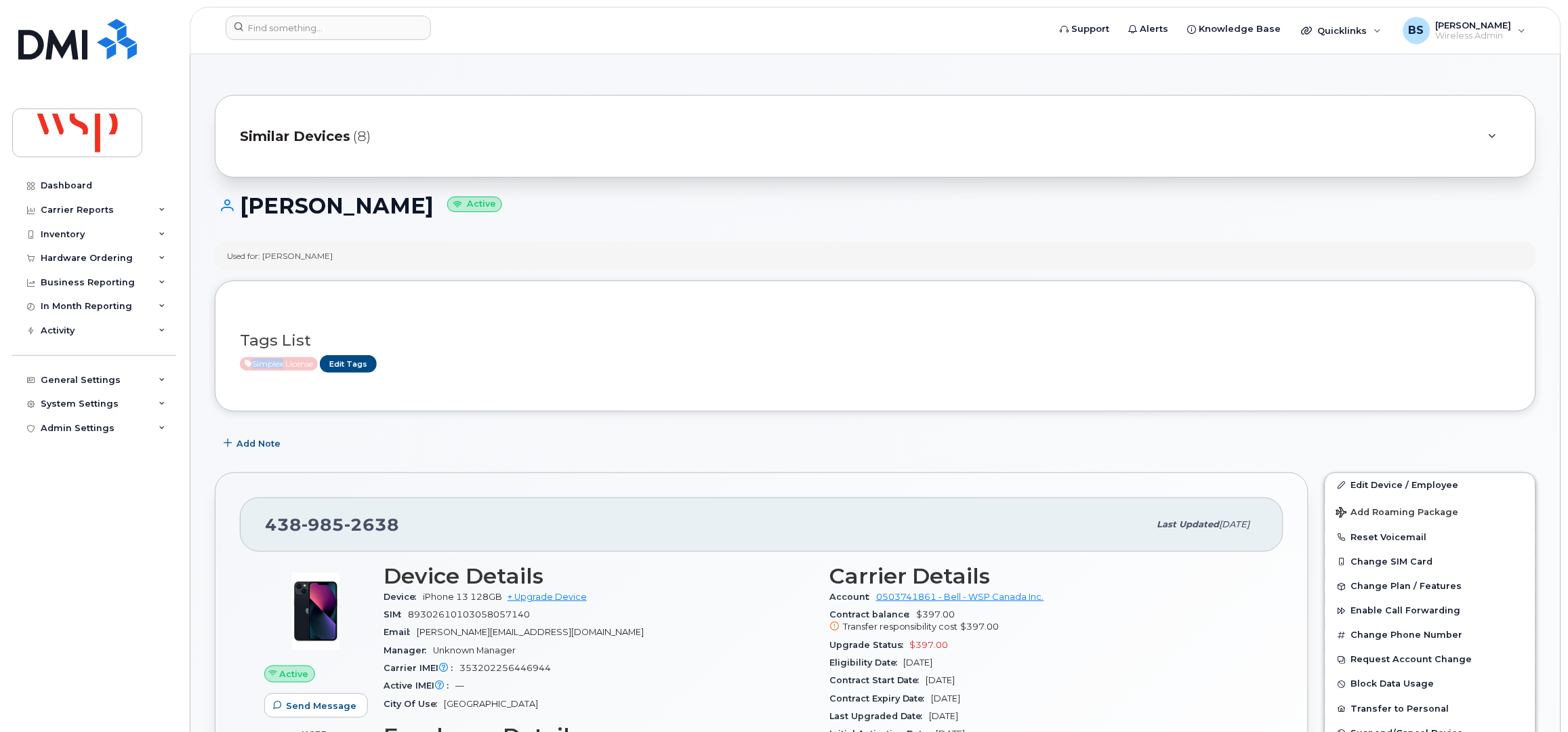
drag, startPoint x: 250, startPoint y: 365, endPoint x: 281, endPoint y: 361, distance: 31.3
click at [281, 361] on span "Simplex License" at bounding box center [279, 364] width 78 height 14
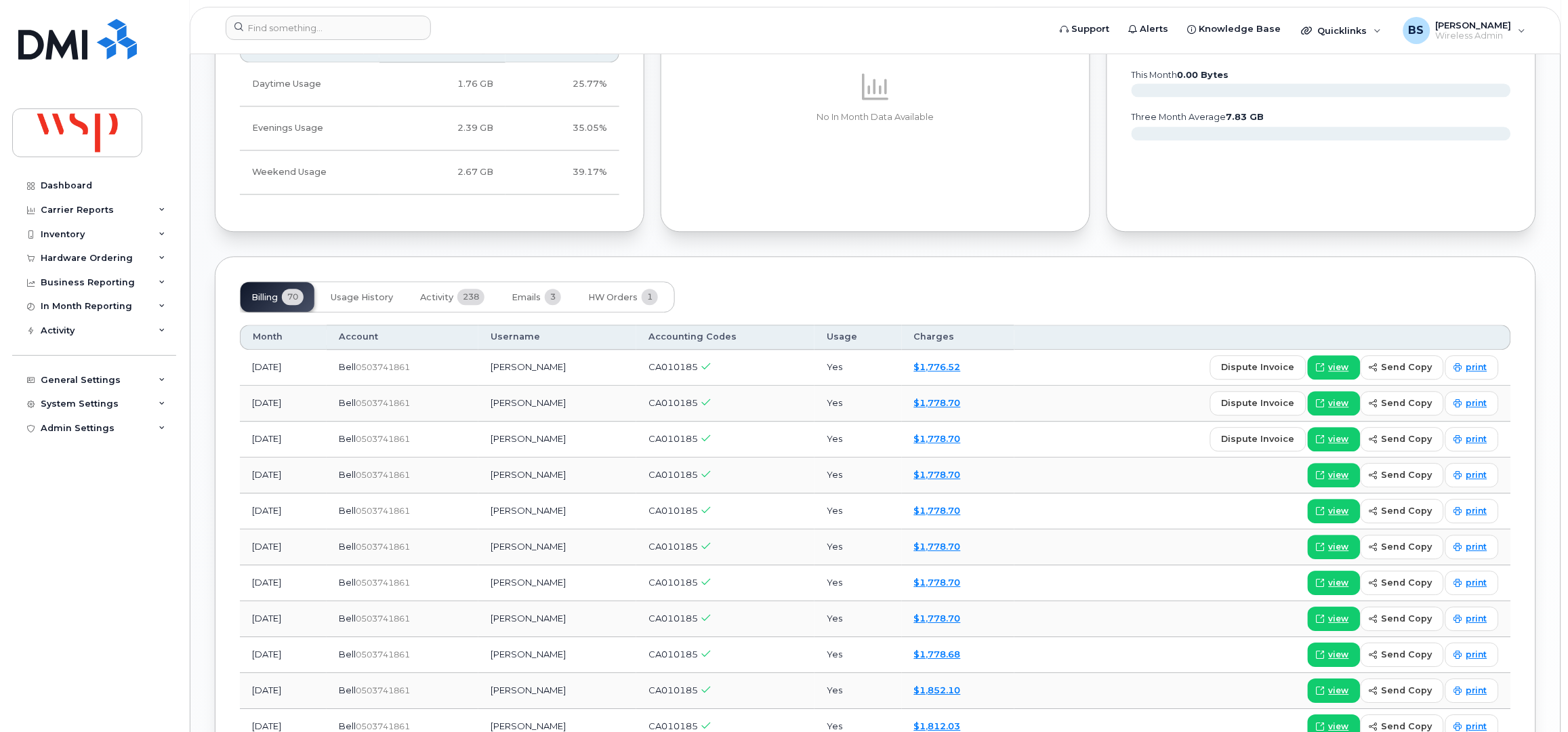
scroll to position [1173, 0]
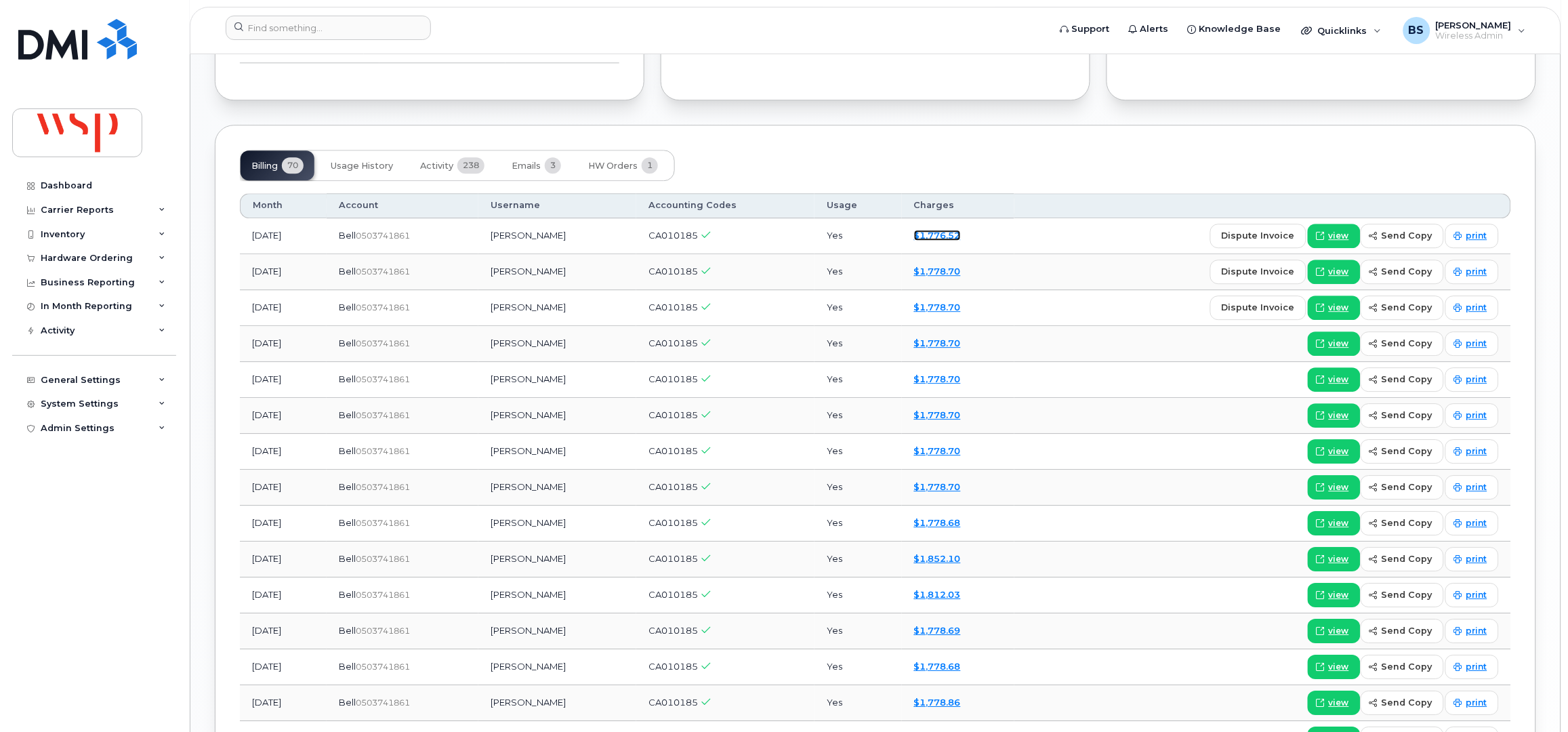
click at [959, 240] on link "$1,776.52" at bounding box center [938, 235] width 47 height 11
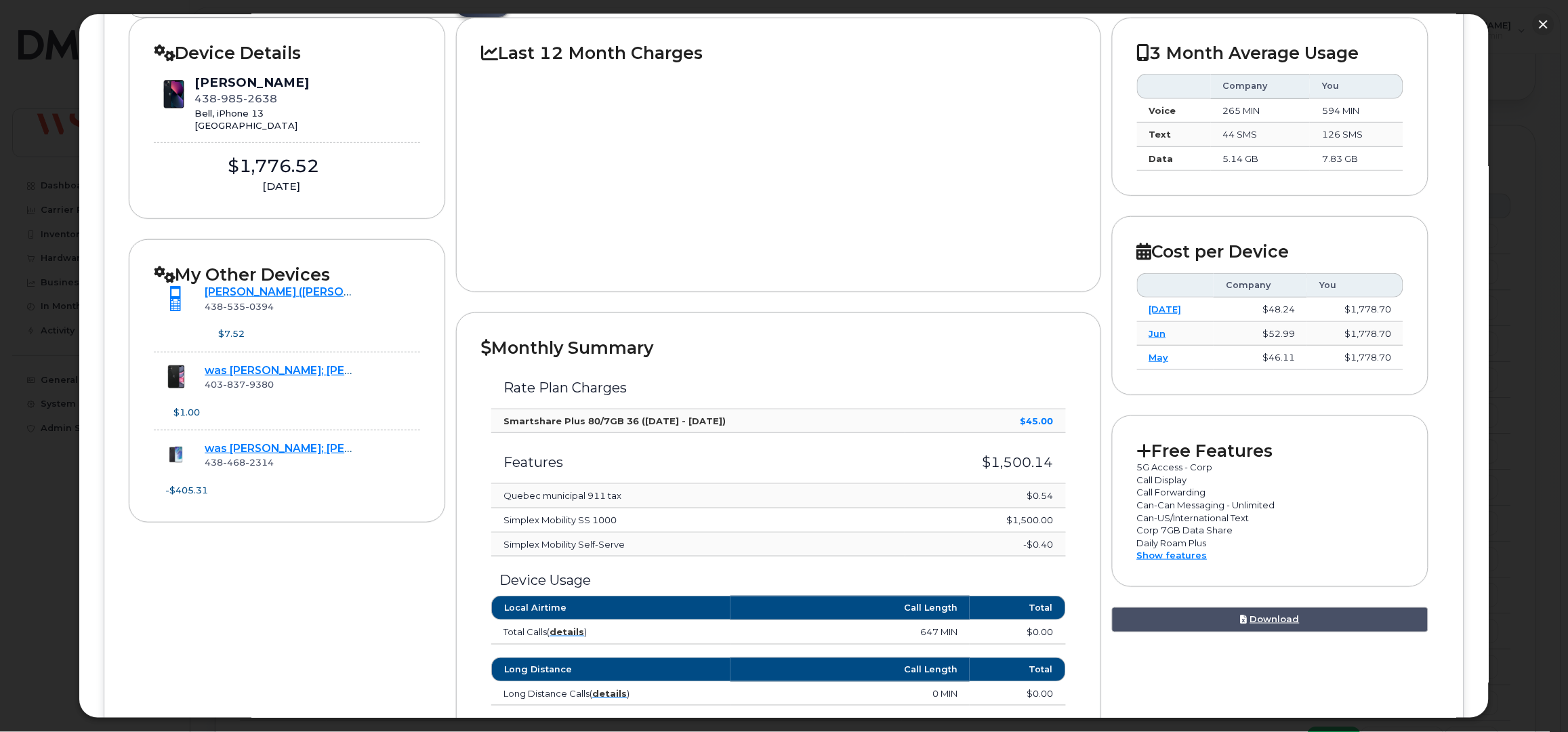
scroll to position [270, 0]
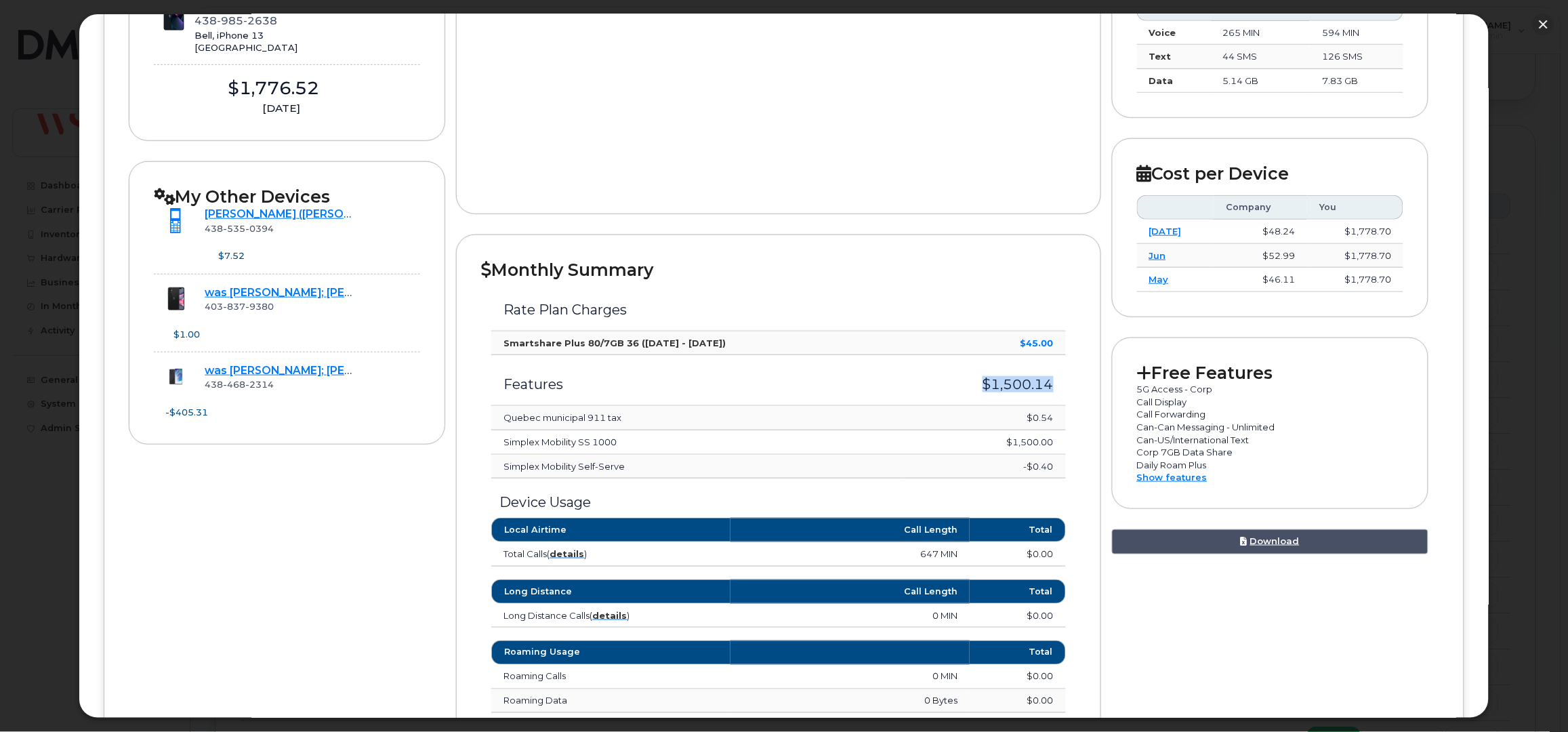
drag, startPoint x: 1053, startPoint y: 383, endPoint x: 978, endPoint y: 385, distance: 75.0
click at [978, 385] on td "$1,500.14" at bounding box center [986, 380] width 161 height 51
drag, startPoint x: 498, startPoint y: 443, endPoint x: 1050, endPoint y: 449, distance: 552.0
click at [1052, 450] on tr "Simplex Mobility SS 1000 $1,500.00" at bounding box center [778, 442] width 574 height 24
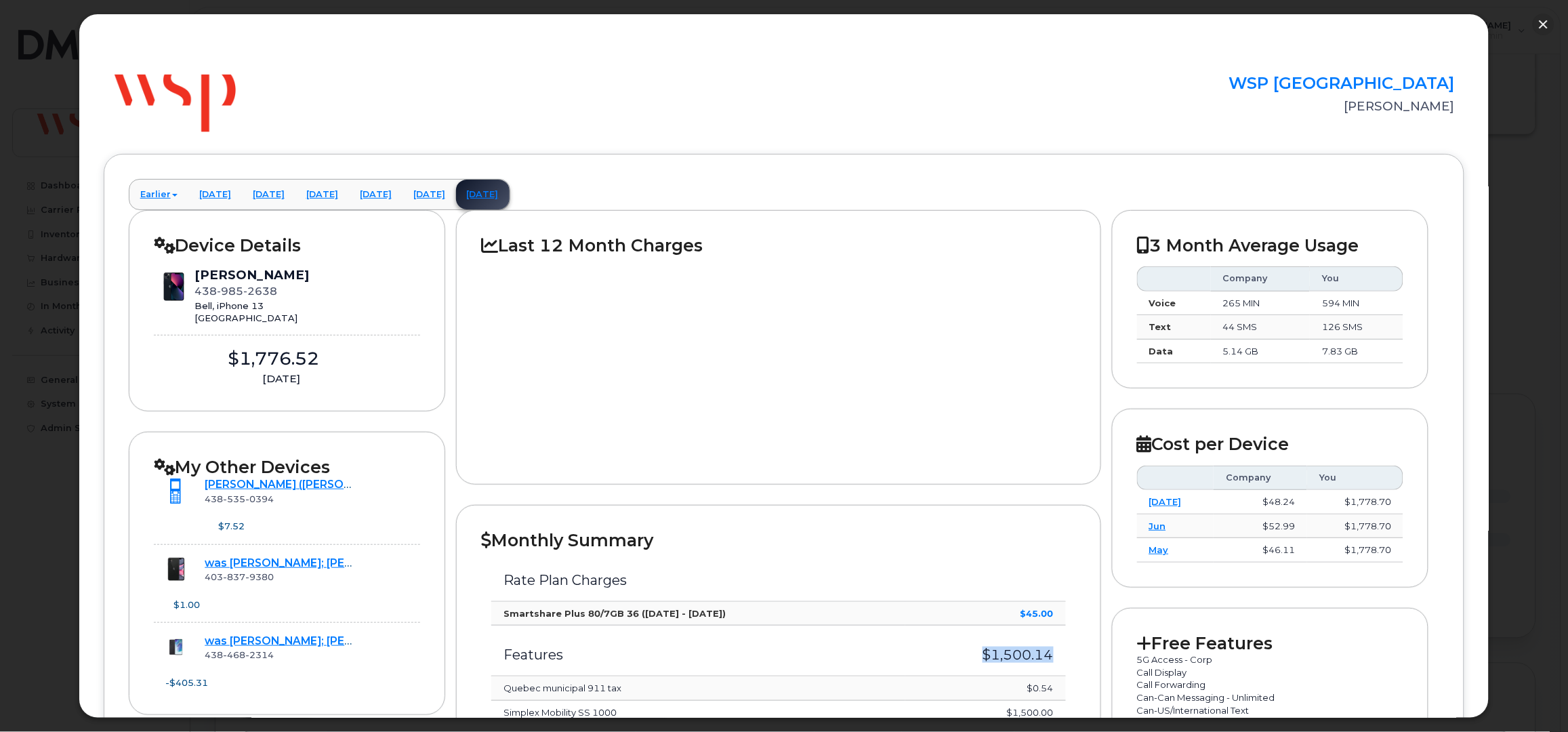
scroll to position [632, 0]
click at [1545, 22] on button "button" at bounding box center [1543, 24] width 22 height 22
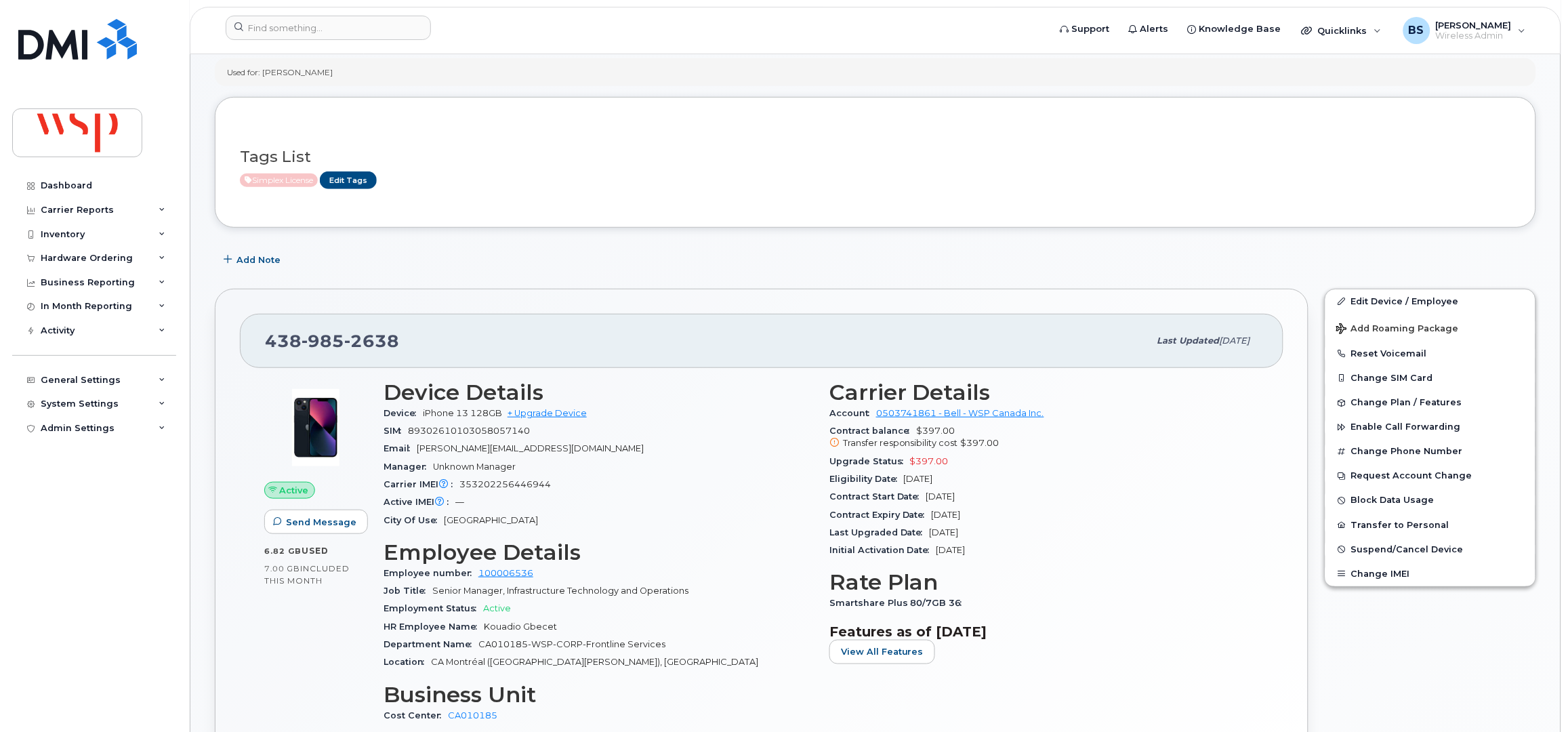
scroll to position [180, 0]
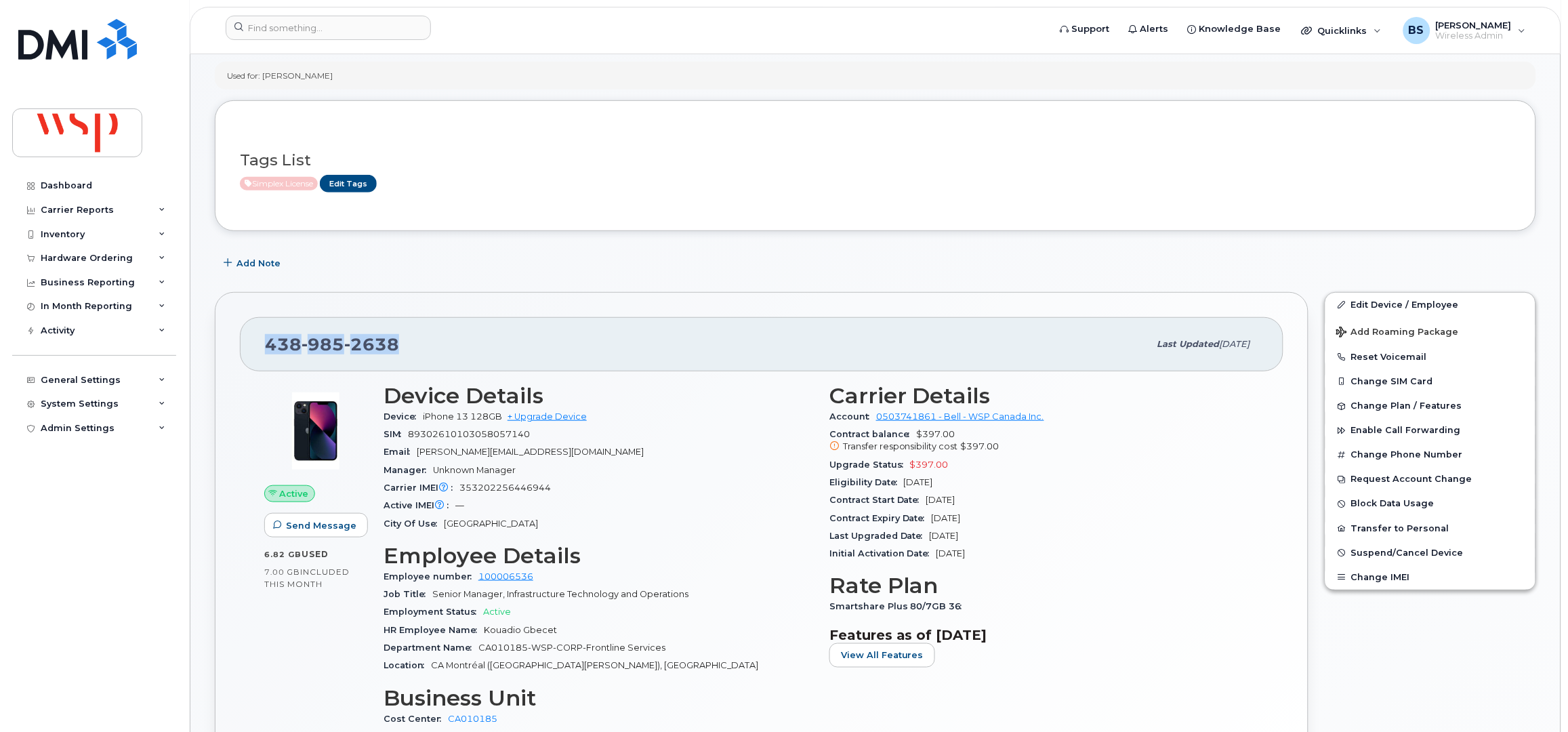
drag, startPoint x: 404, startPoint y: 347, endPoint x: 245, endPoint y: 351, distance: 159.1
click at [245, 351] on div "[PHONE_NUMBER] Last updated [DATE]" at bounding box center [762, 344] width 1044 height 54
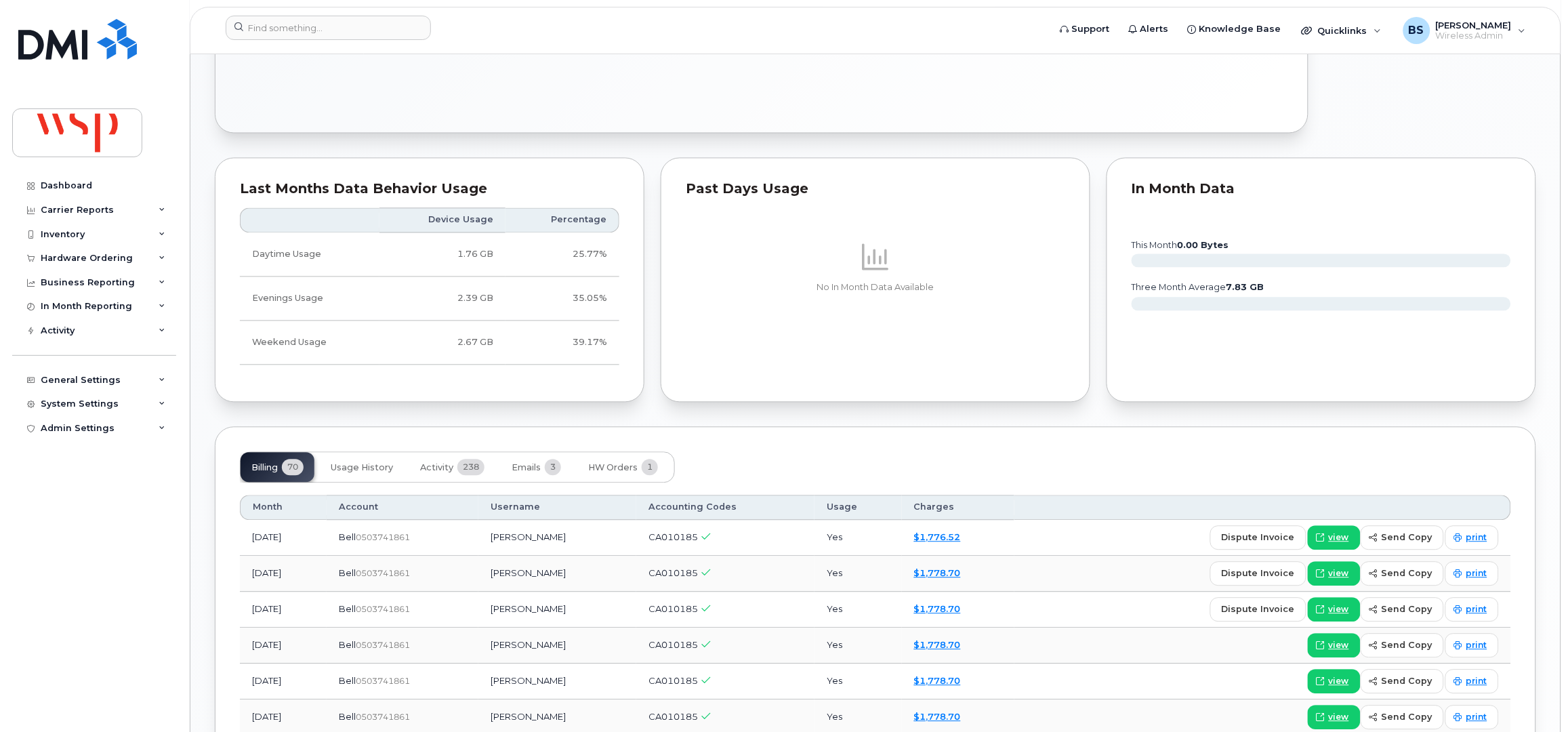
scroll to position [903, 0]
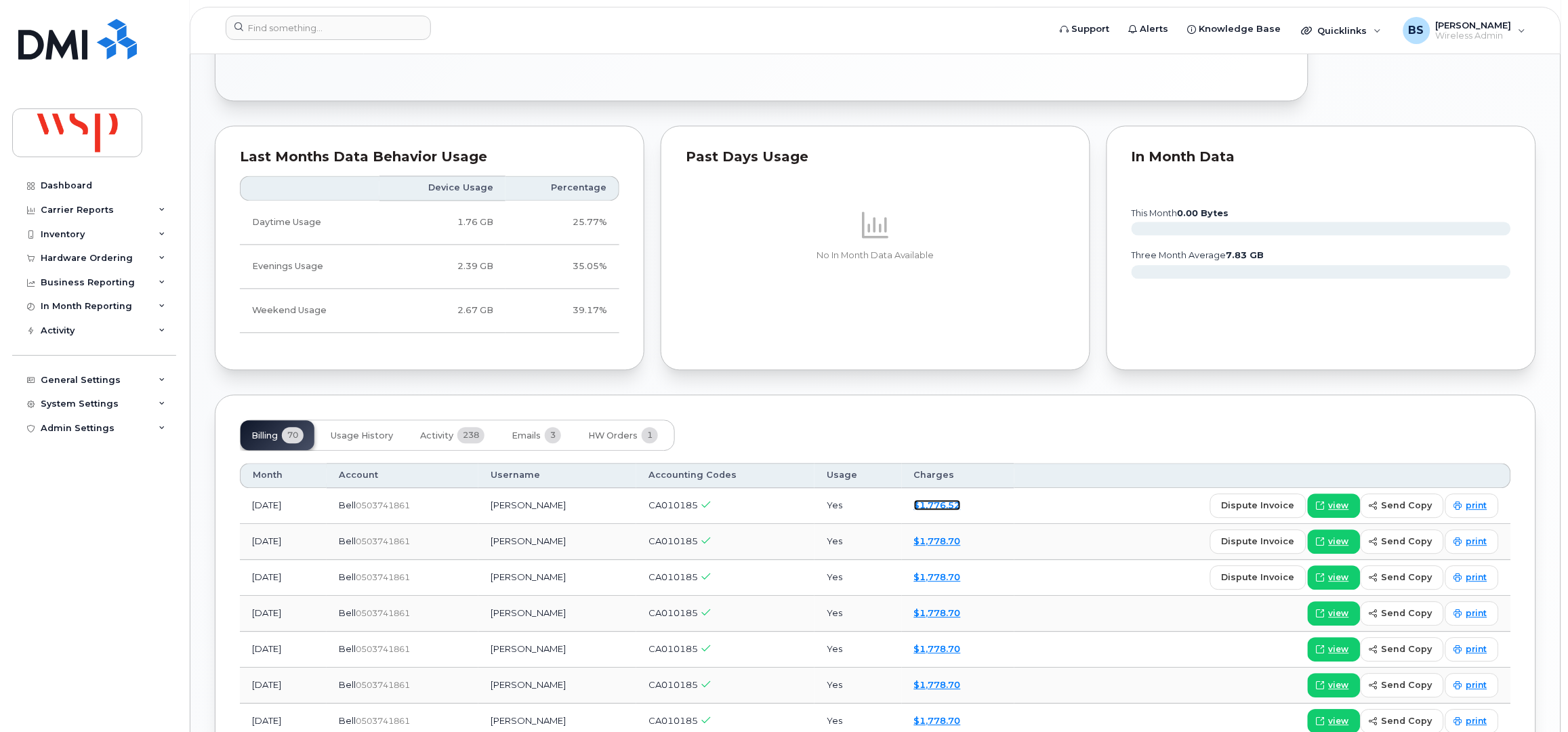
click at [940, 508] on link "$1,776.52" at bounding box center [938, 505] width 47 height 11
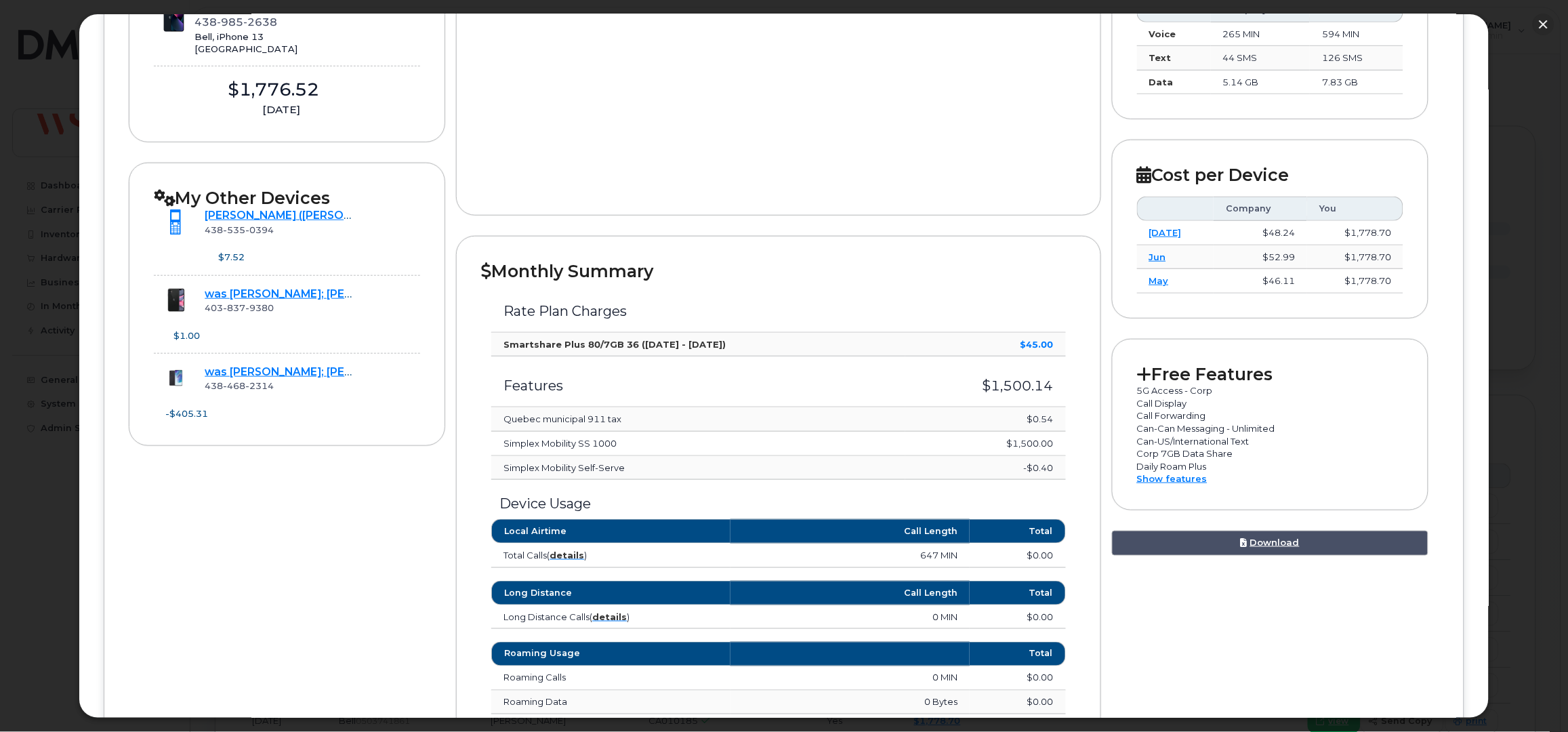
scroll to position [361, 0]
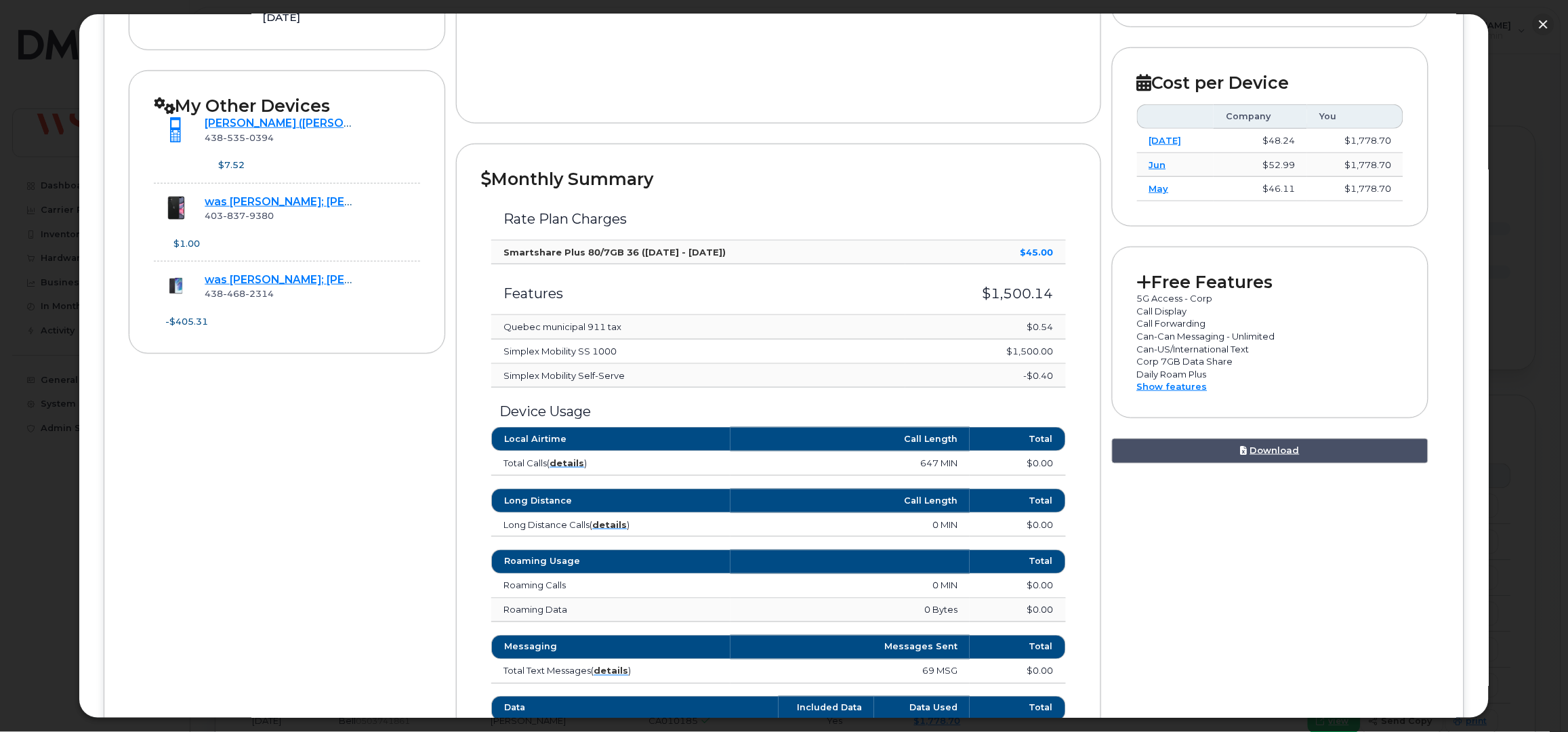
drag, startPoint x: 1062, startPoint y: 254, endPoint x: 1015, endPoint y: 261, distance: 47.5
click at [1015, 261] on td "$45.00" at bounding box center [986, 253] width 161 height 24
drag, startPoint x: 1056, startPoint y: 297, endPoint x: 966, endPoint y: 302, distance: 90.1
click at [966, 302] on td "$1,500.14" at bounding box center [986, 289] width 161 height 51
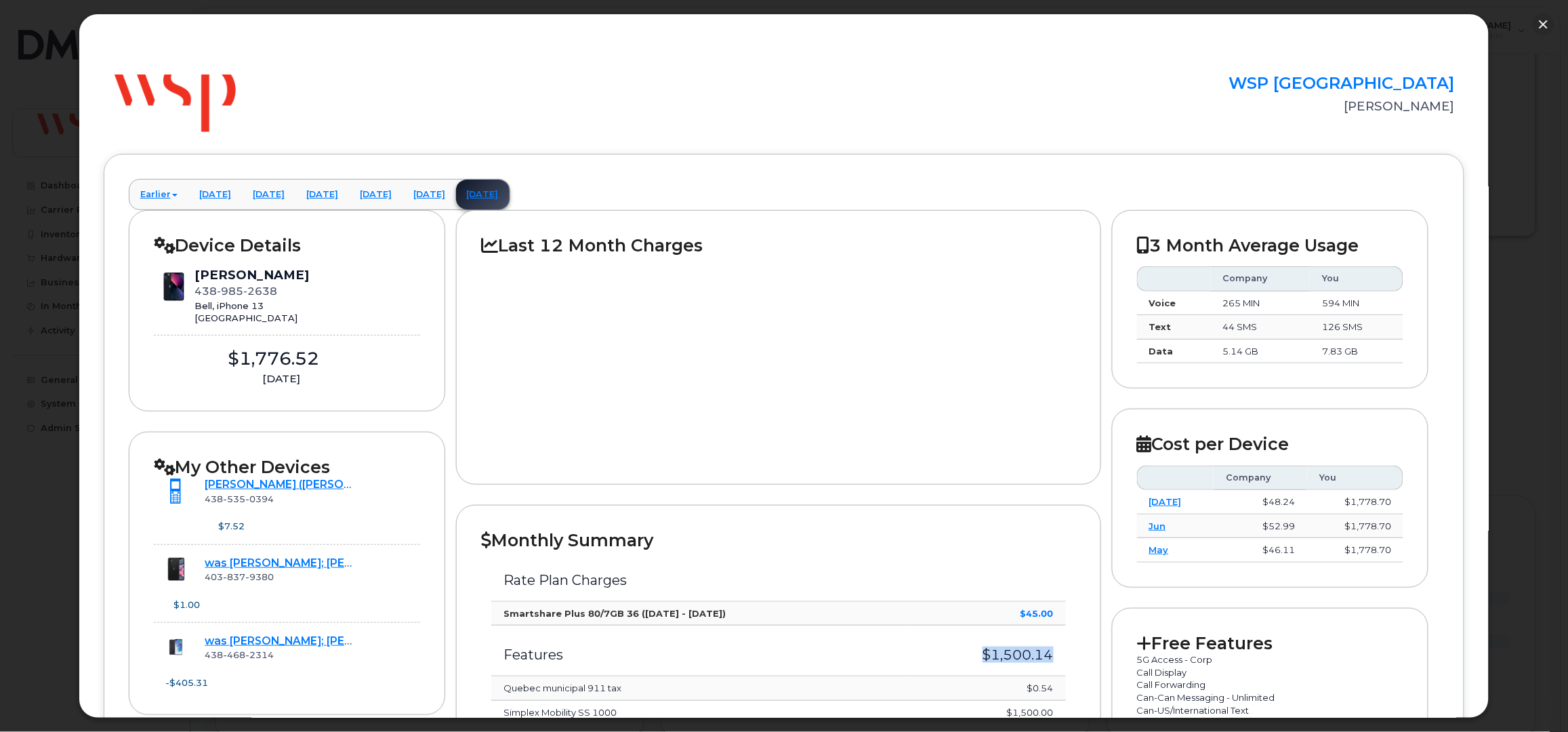
scroll to position [451, 0]
drag, startPoint x: 1547, startPoint y: 27, endPoint x: 1536, endPoint y: 27, distance: 11.0
click at [1546, 27] on button "button" at bounding box center [1543, 24] width 22 height 22
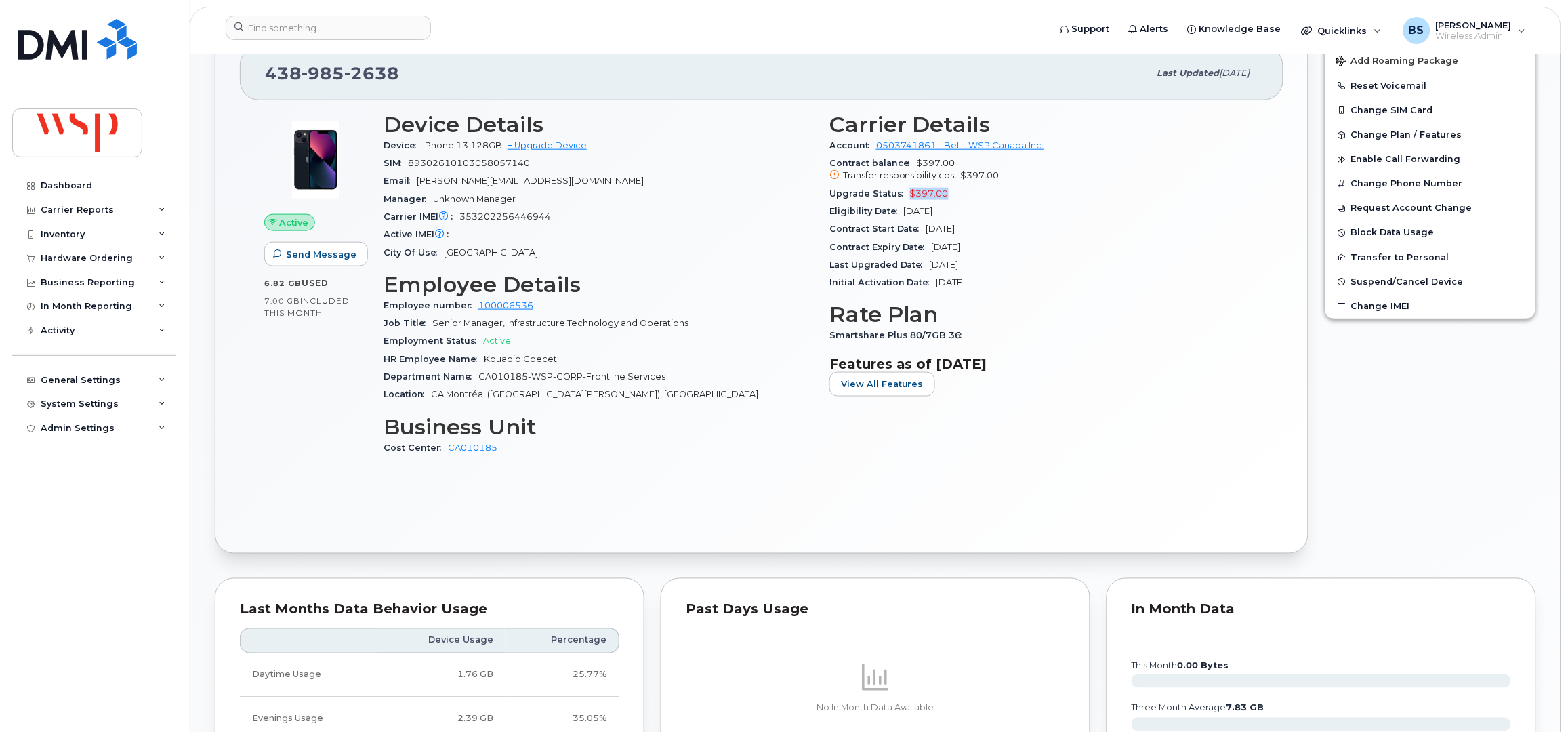
drag, startPoint x: 954, startPoint y: 197, endPoint x: 903, endPoint y: 200, distance: 51.1
click at [903, 200] on div "Upgrade Status $397.00" at bounding box center [1045, 193] width 430 height 17
click at [1371, 263] on button "Transfer to Personal" at bounding box center [1430, 257] width 210 height 24
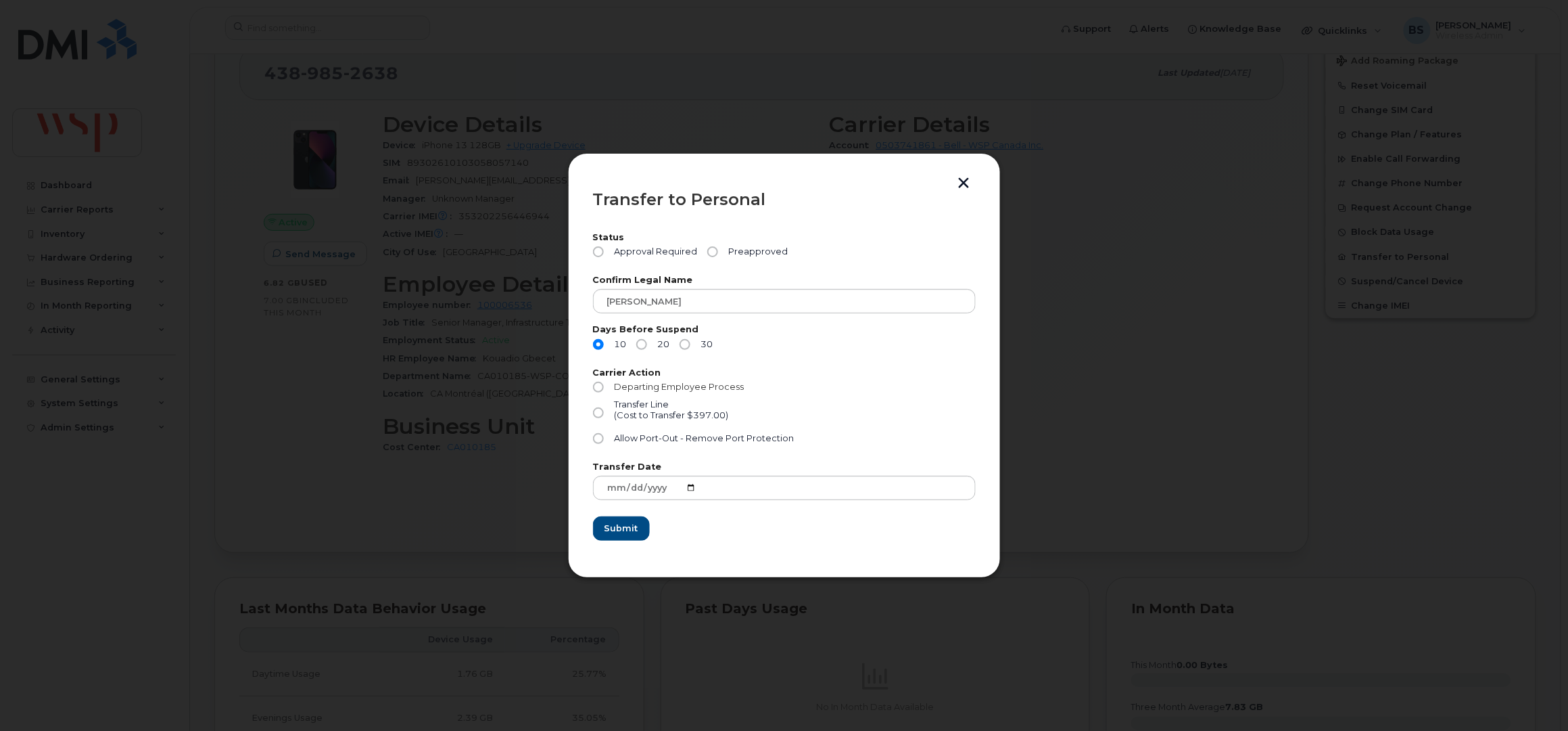
click at [654, 385] on span "Departing Employee Process" at bounding box center [679, 387] width 130 height 10
click at [604, 385] on input "Departing Employee Process" at bounding box center [598, 387] width 11 height 11
radio input "true"
click at [970, 182] on button "button" at bounding box center [964, 184] width 21 height 14
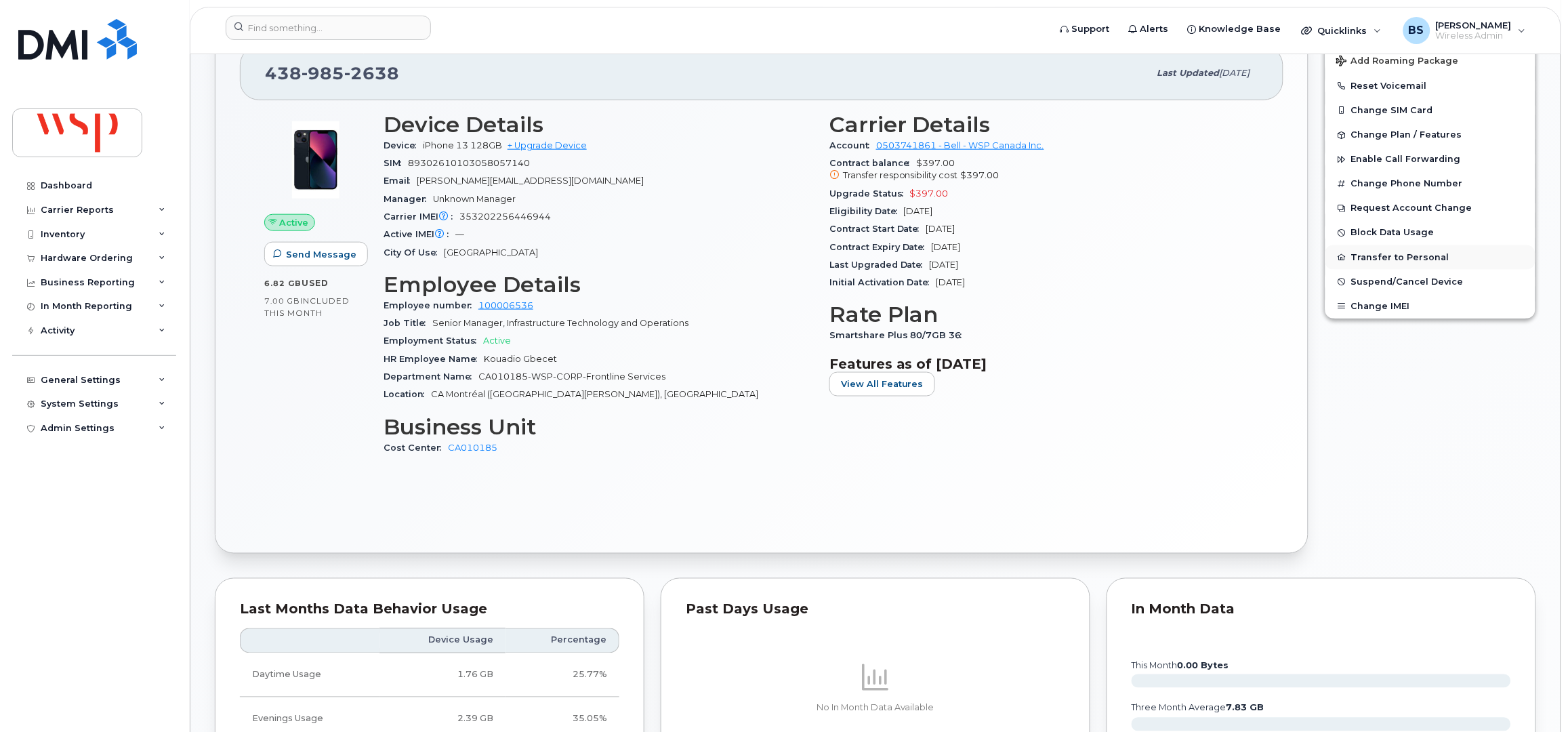
click at [1356, 257] on button "Transfer to Personal" at bounding box center [1430, 257] width 210 height 24
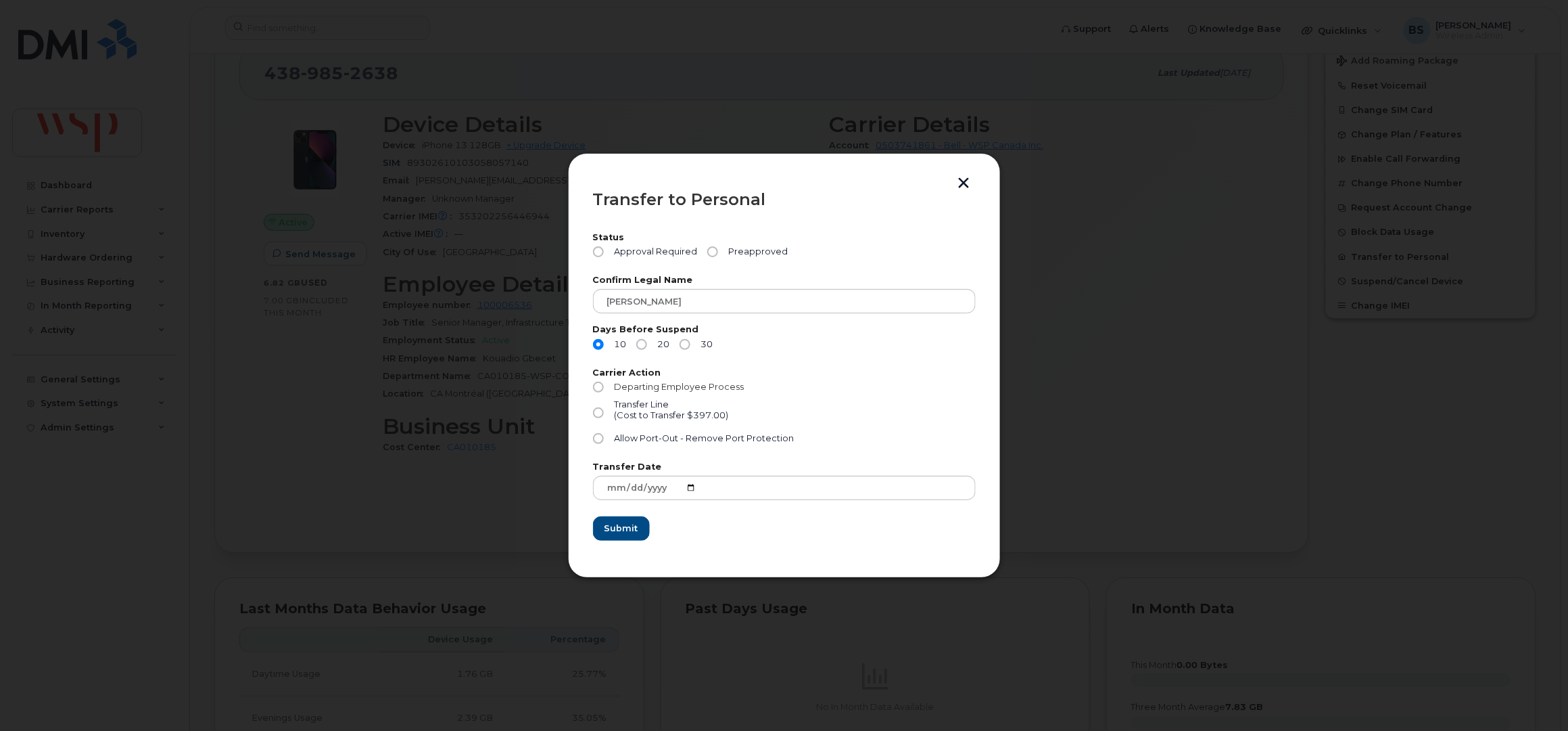
drag, startPoint x: 662, startPoint y: 382, endPoint x: 685, endPoint y: 384, distance: 23.1
click at [662, 383] on span "Departing Employee Process" at bounding box center [679, 387] width 130 height 10
click at [604, 383] on input "Departing Employee Process" at bounding box center [598, 387] width 11 height 11
radio input "true"
click at [967, 181] on button "button" at bounding box center [964, 184] width 21 height 14
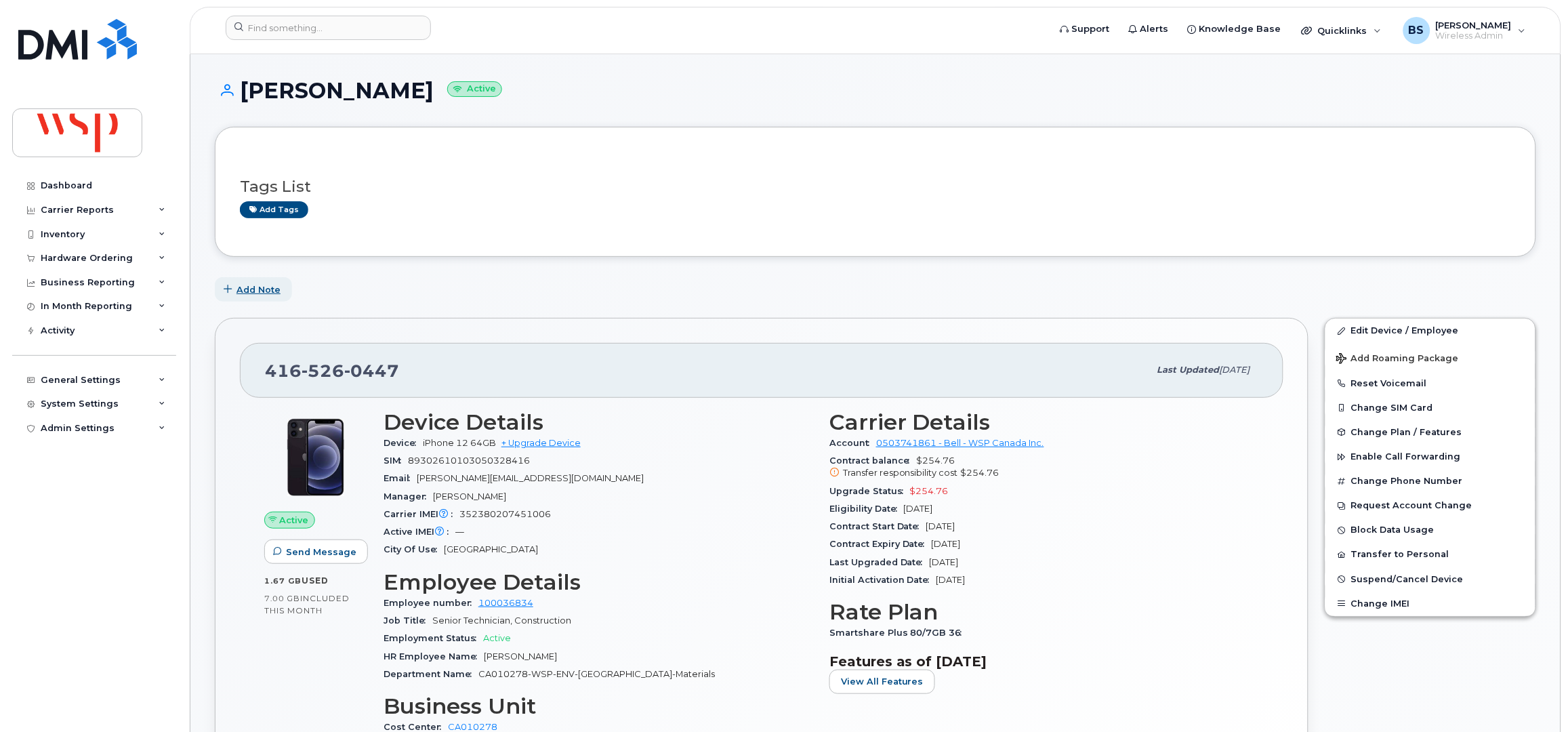
click at [250, 285] on span "Add Note" at bounding box center [258, 289] width 44 height 13
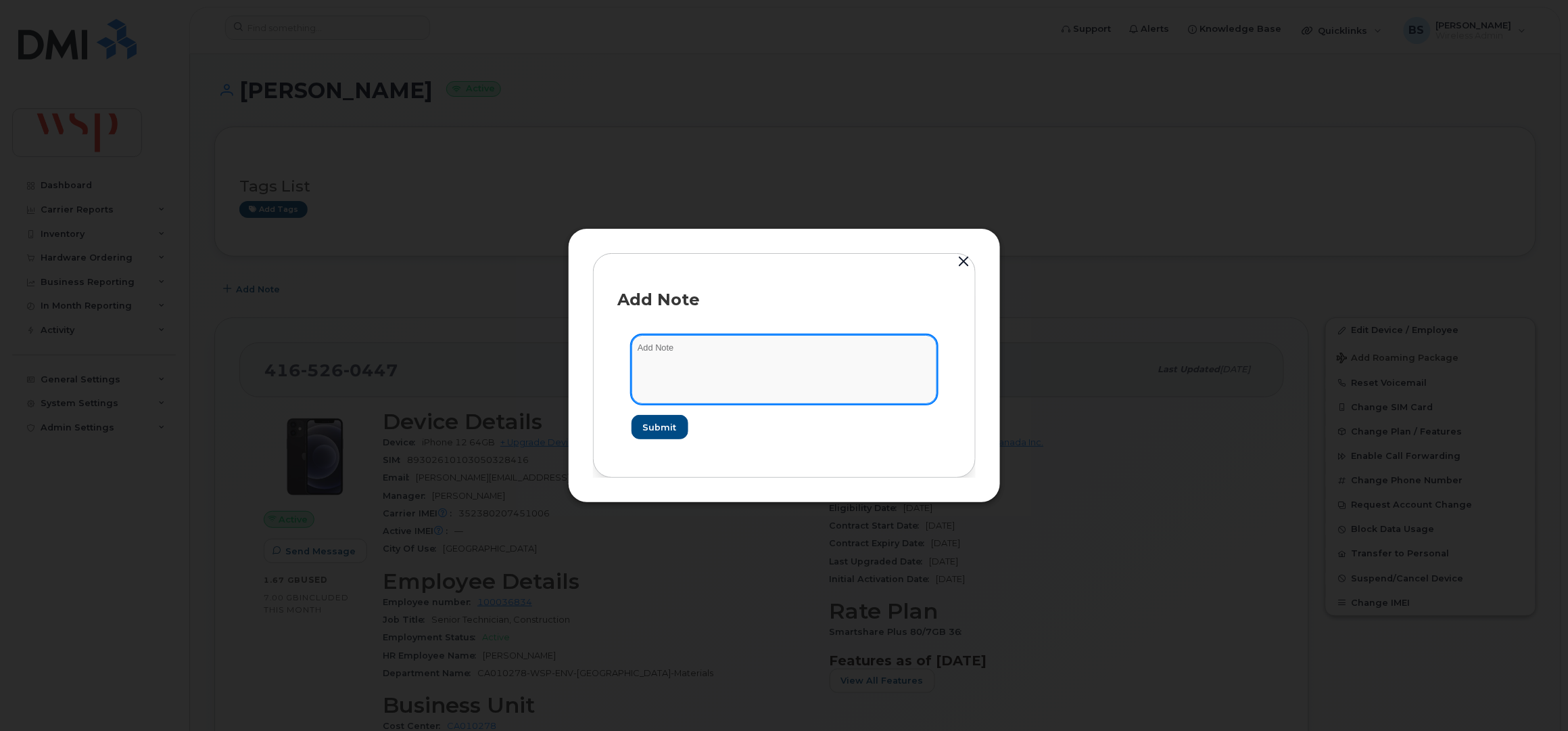
click at [715, 362] on textarea at bounding box center [784, 370] width 306 height 69
type textarea "asked [PERSON_NAME] to port out"
click at [665, 424] on span "Submit" at bounding box center [659, 427] width 34 height 13
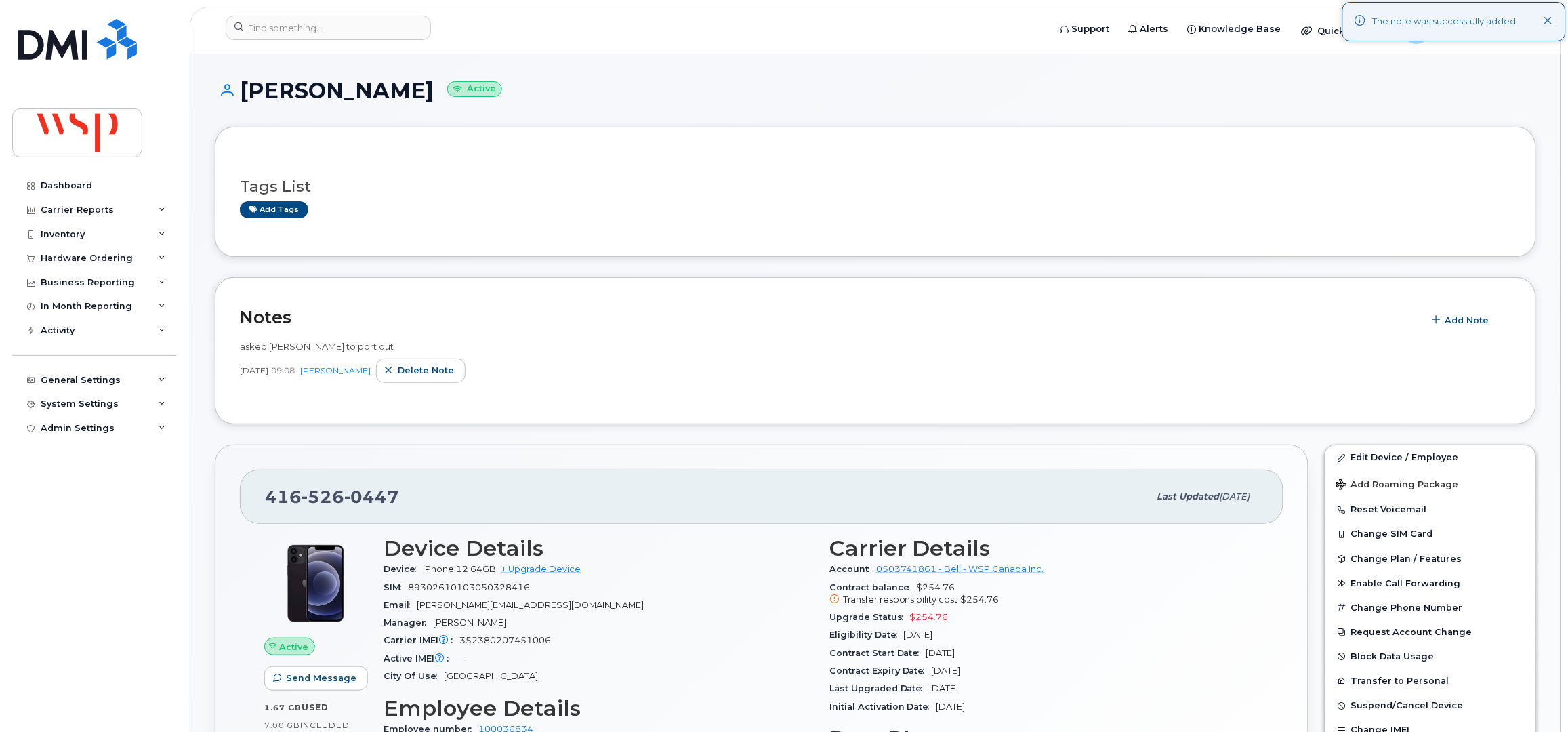
drag, startPoint x: 403, startPoint y: 86, endPoint x: 231, endPoint y: 103, distance: 172.8
click at [241, 105] on div "[PERSON_NAME] Active" at bounding box center [876, 103] width 1321 height 48
copy h1 "[PERSON_NAME]"
